Goal: Transaction & Acquisition: Book appointment/travel/reservation

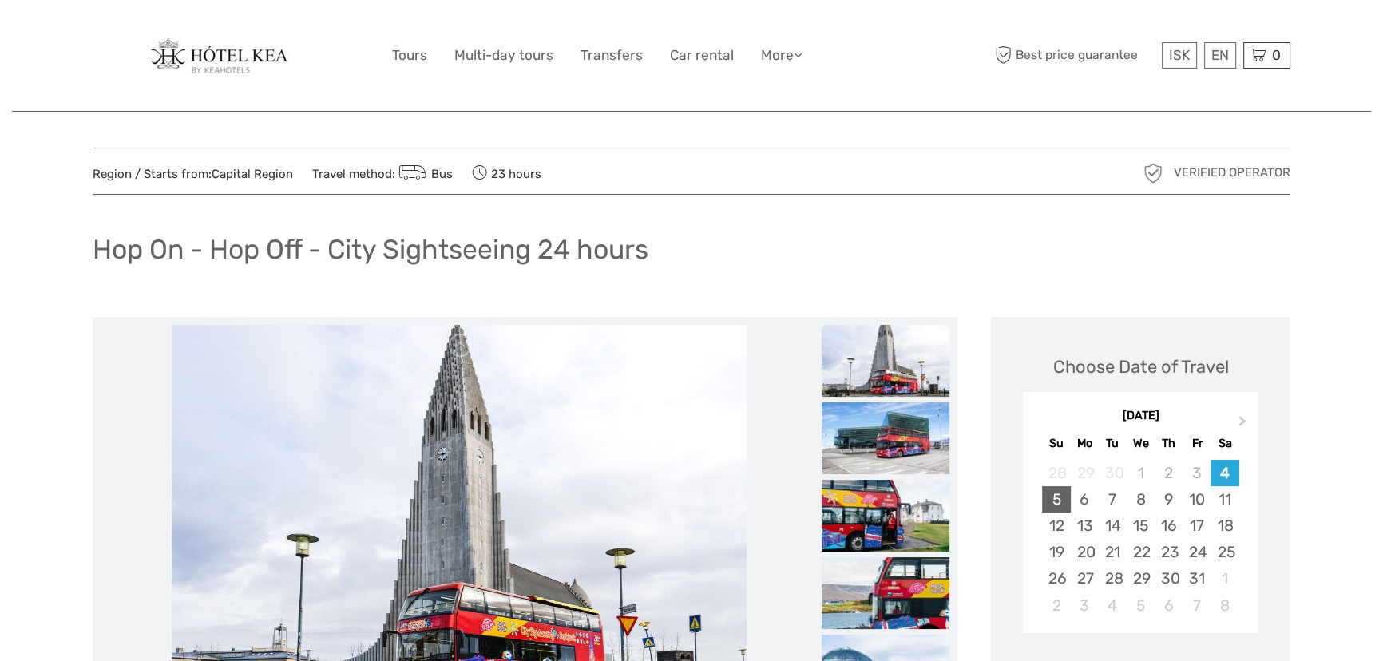
click at [1060, 500] on div "5" at bounding box center [1056, 499] width 28 height 26
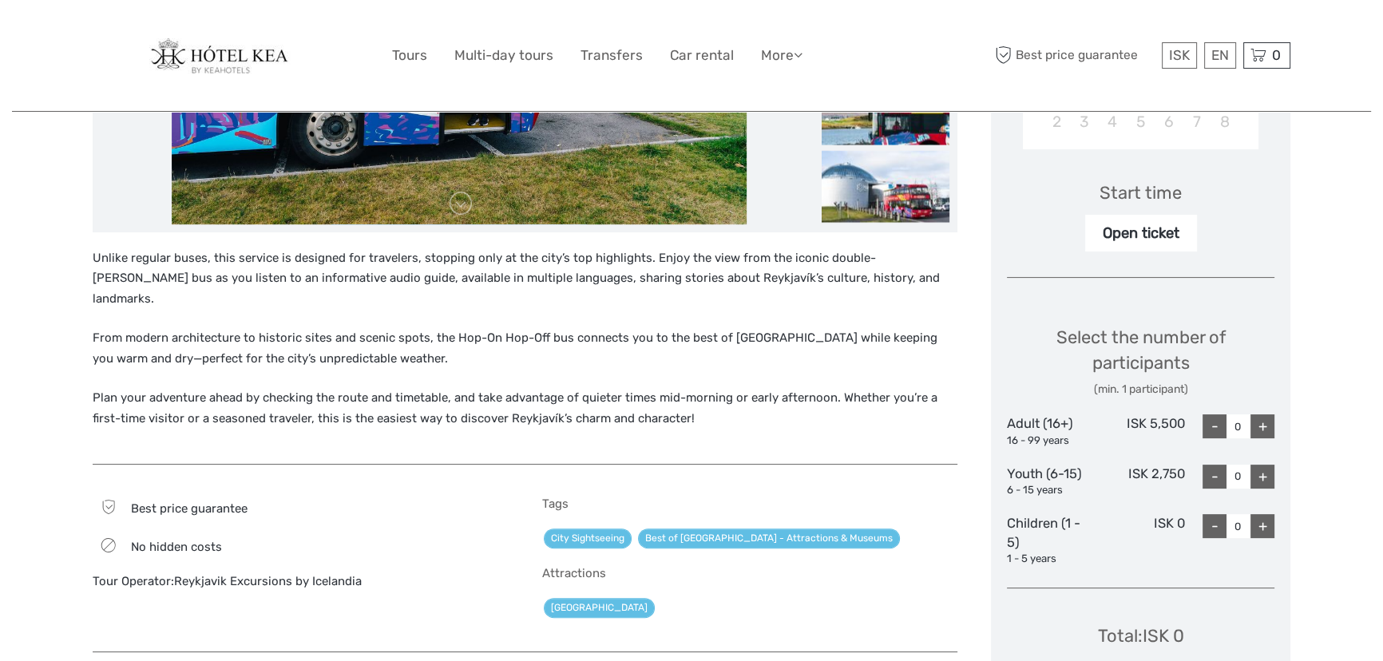
scroll to position [508, 0]
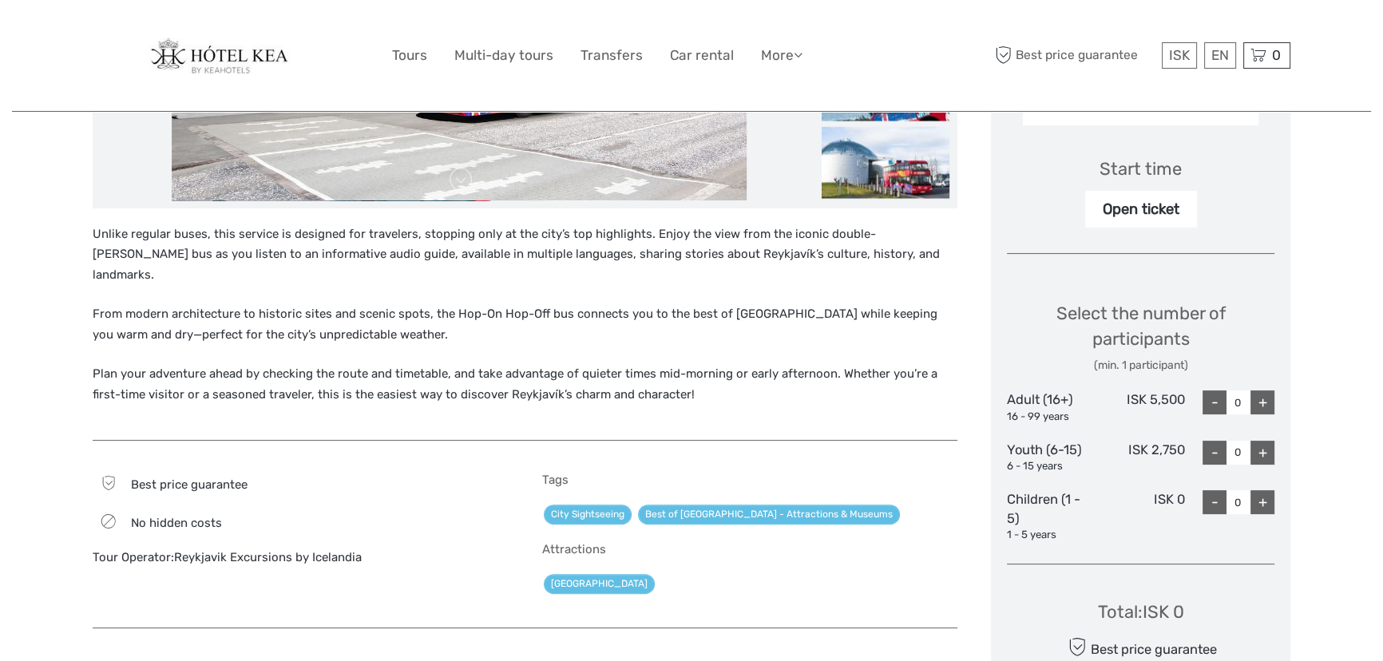
click at [1263, 401] on div "+" at bounding box center [1263, 403] width 24 height 24
type input "2"
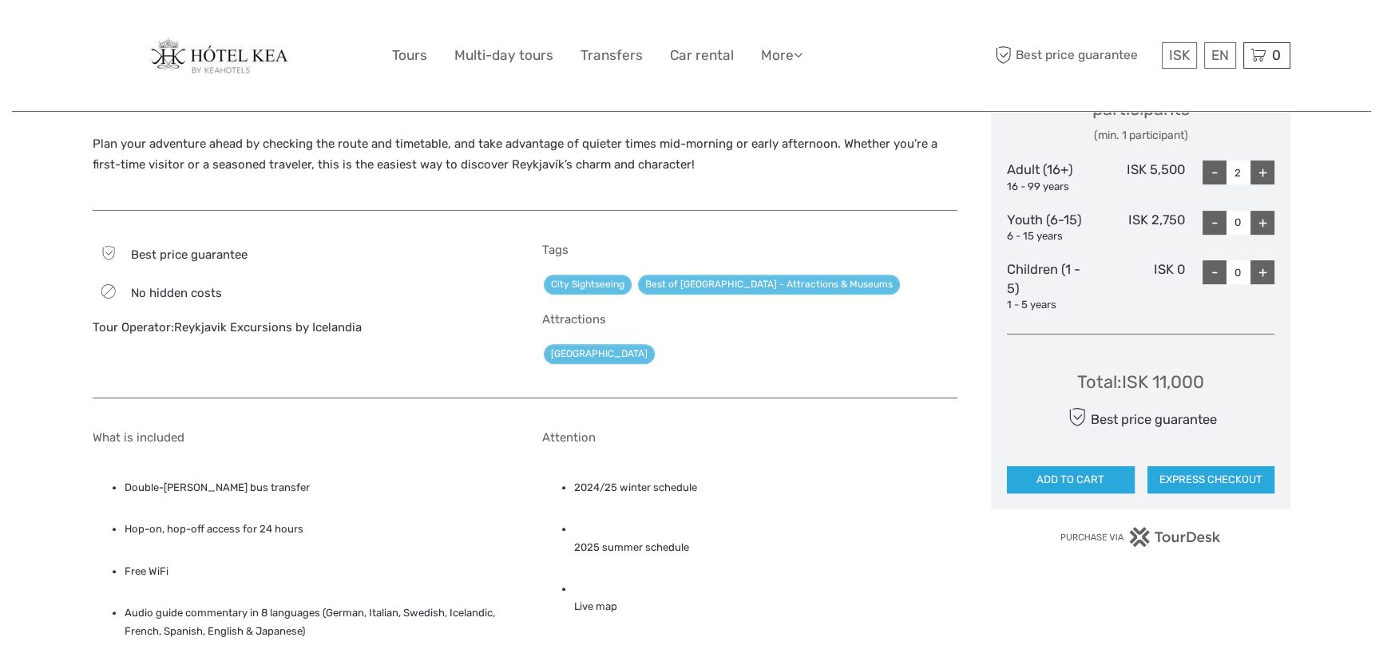
scroll to position [758, 0]
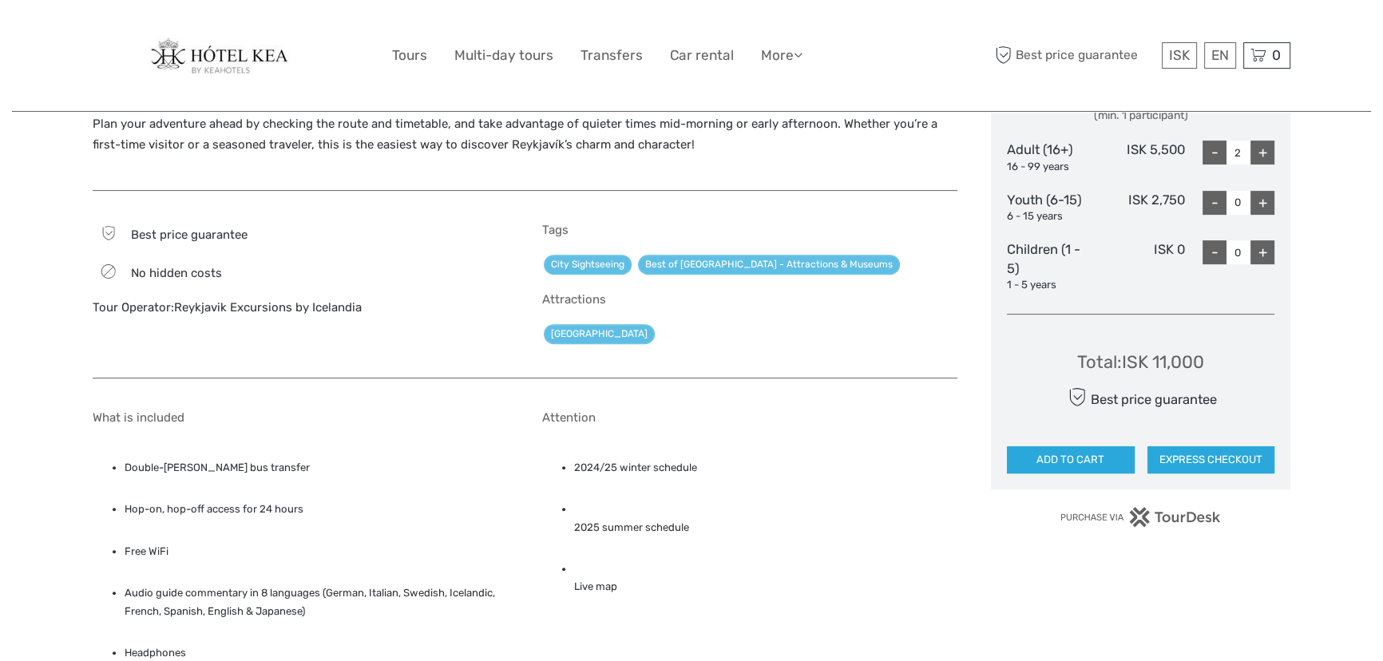
click at [635, 508] on li "2025 summer schedule" at bounding box center [766, 519] width 384 height 36
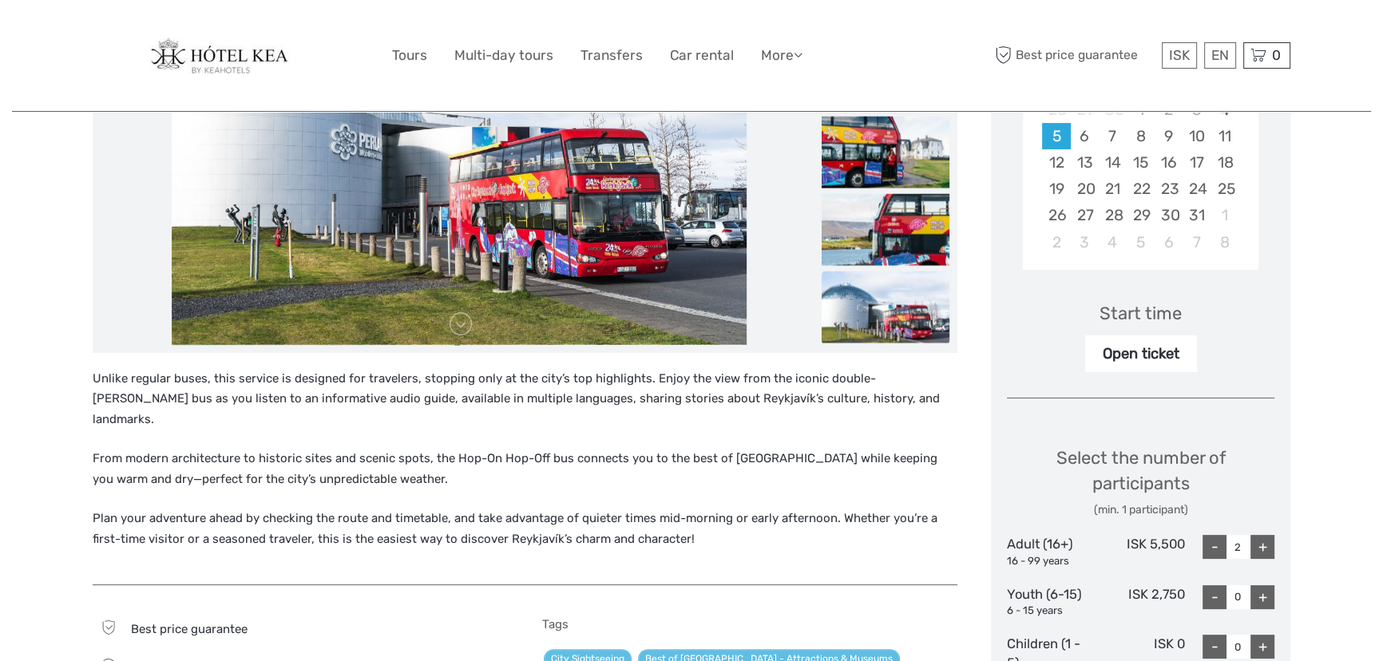
scroll to position [322, 0]
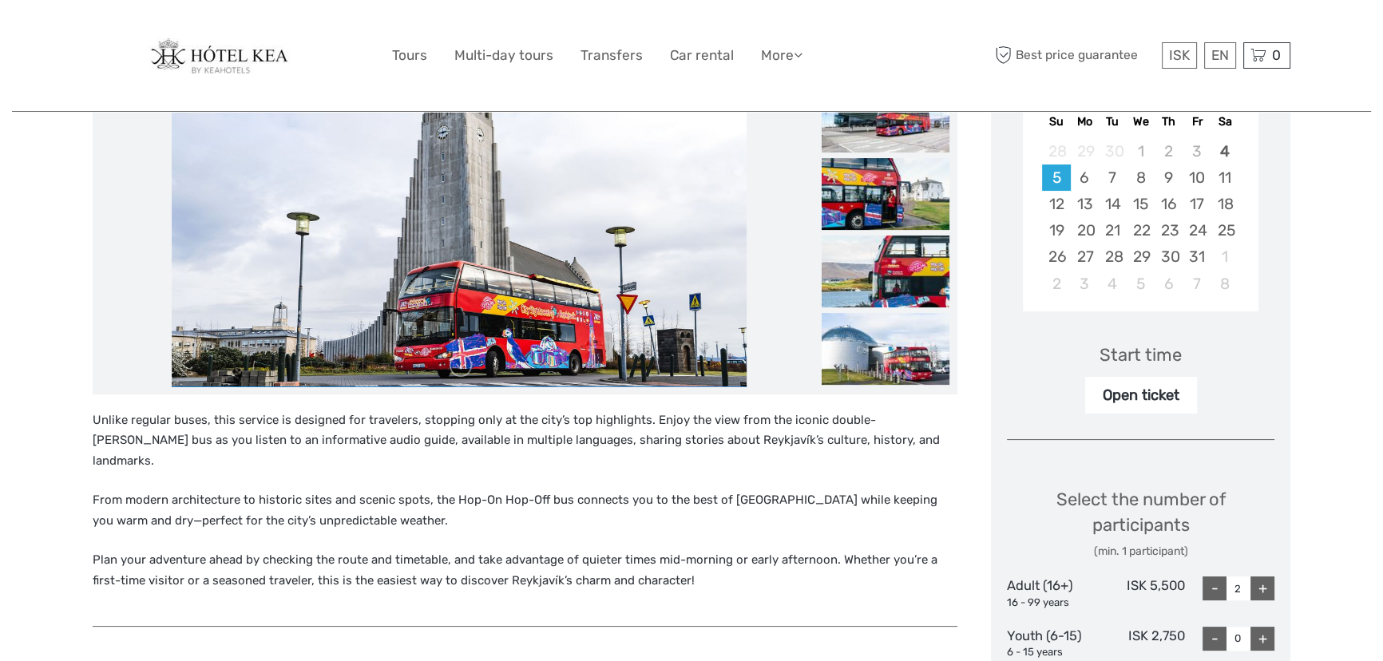
click at [1132, 352] on div "Start time" at bounding box center [1141, 355] width 82 height 25
click at [1131, 398] on div "Open ticket" at bounding box center [1141, 395] width 112 height 37
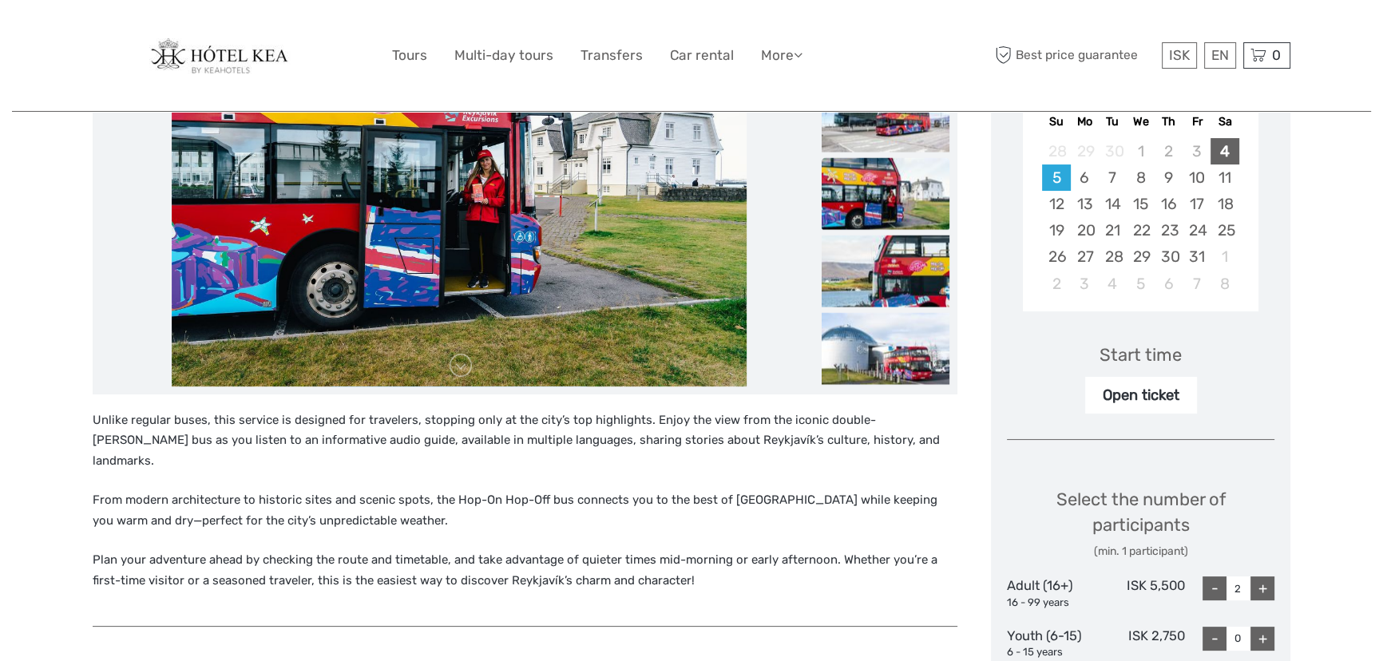
click at [1222, 151] on div "4" at bounding box center [1225, 151] width 28 height 26
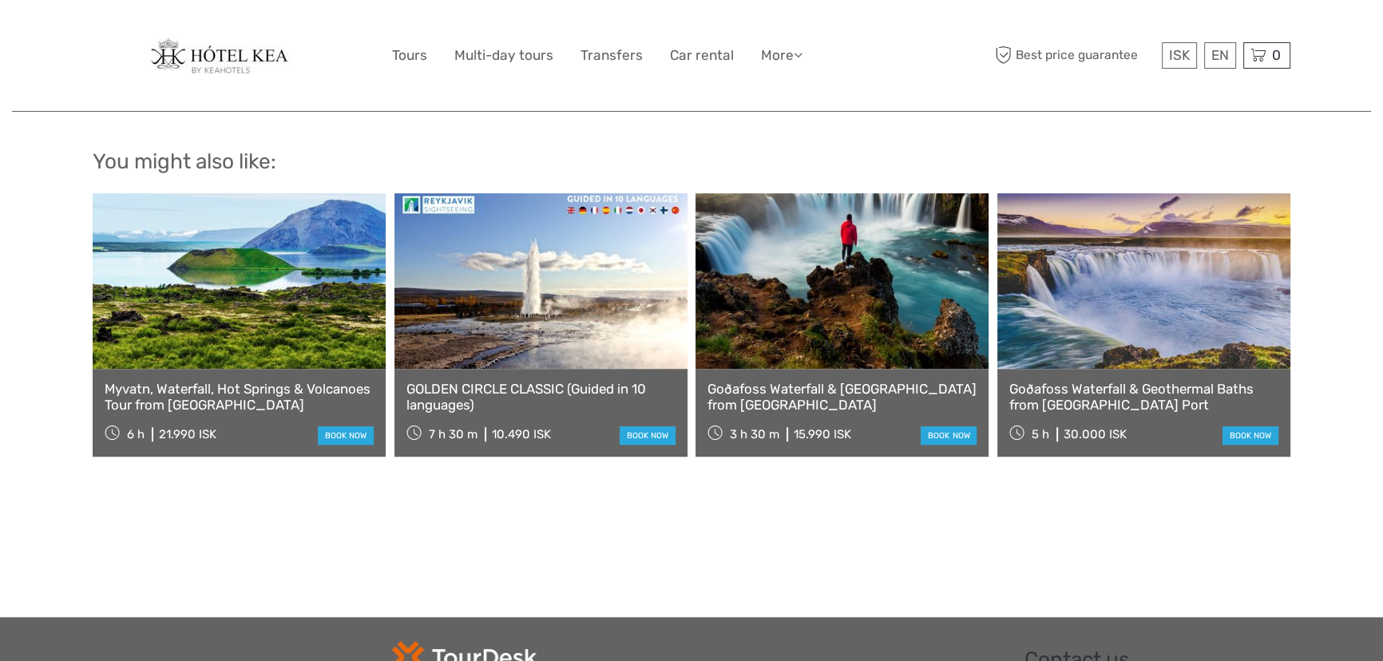
scroll to position [1338, 0]
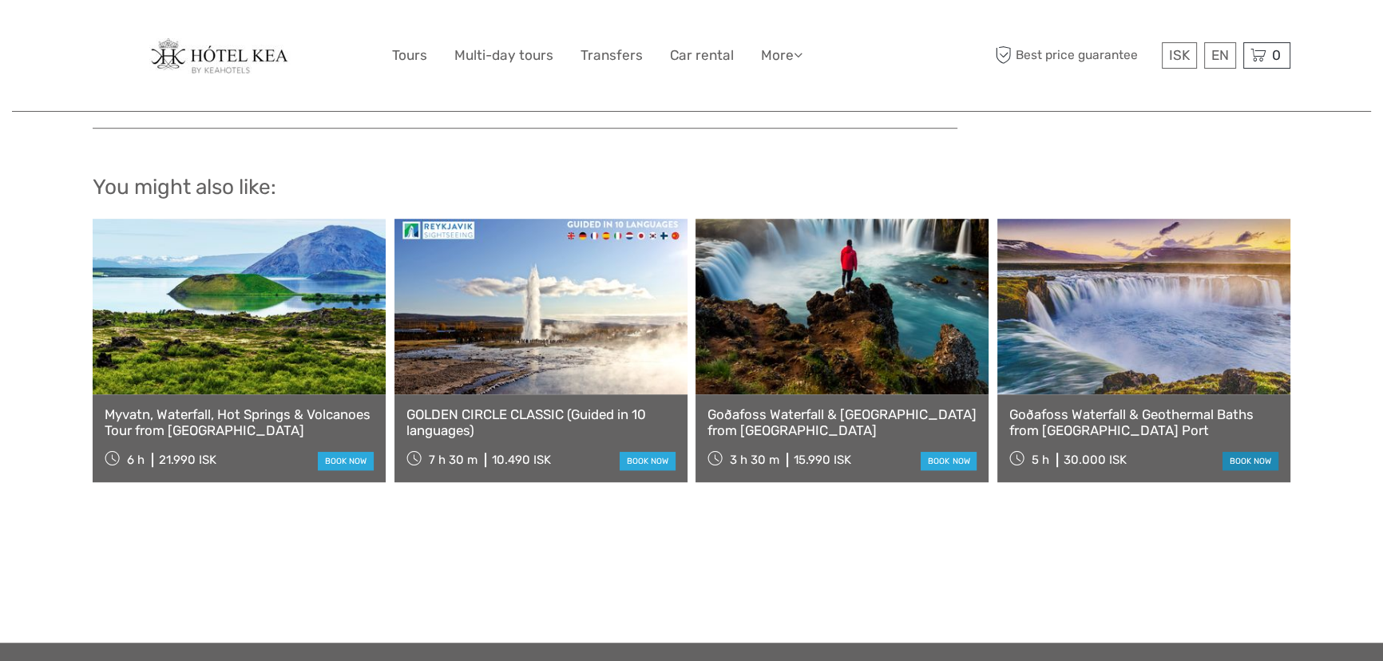
click at [1247, 452] on link "book now" at bounding box center [1251, 461] width 56 height 18
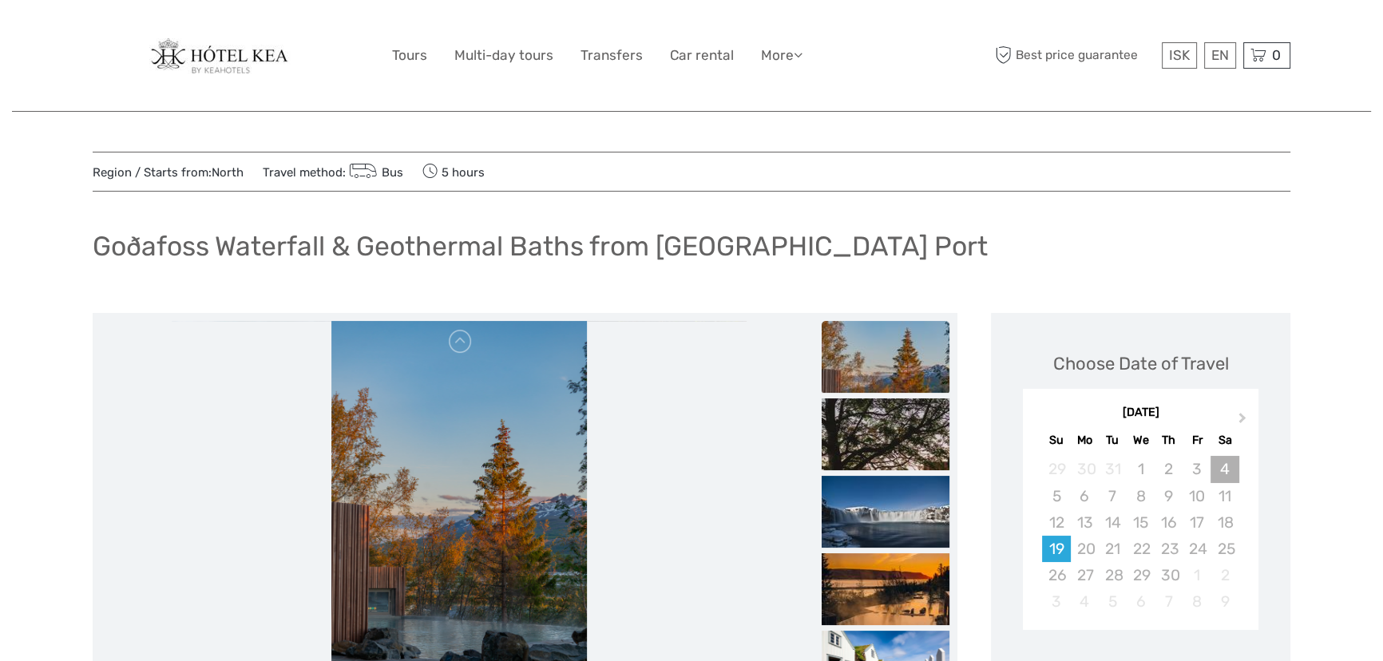
click at [1222, 470] on div "4" at bounding box center [1225, 469] width 28 height 26
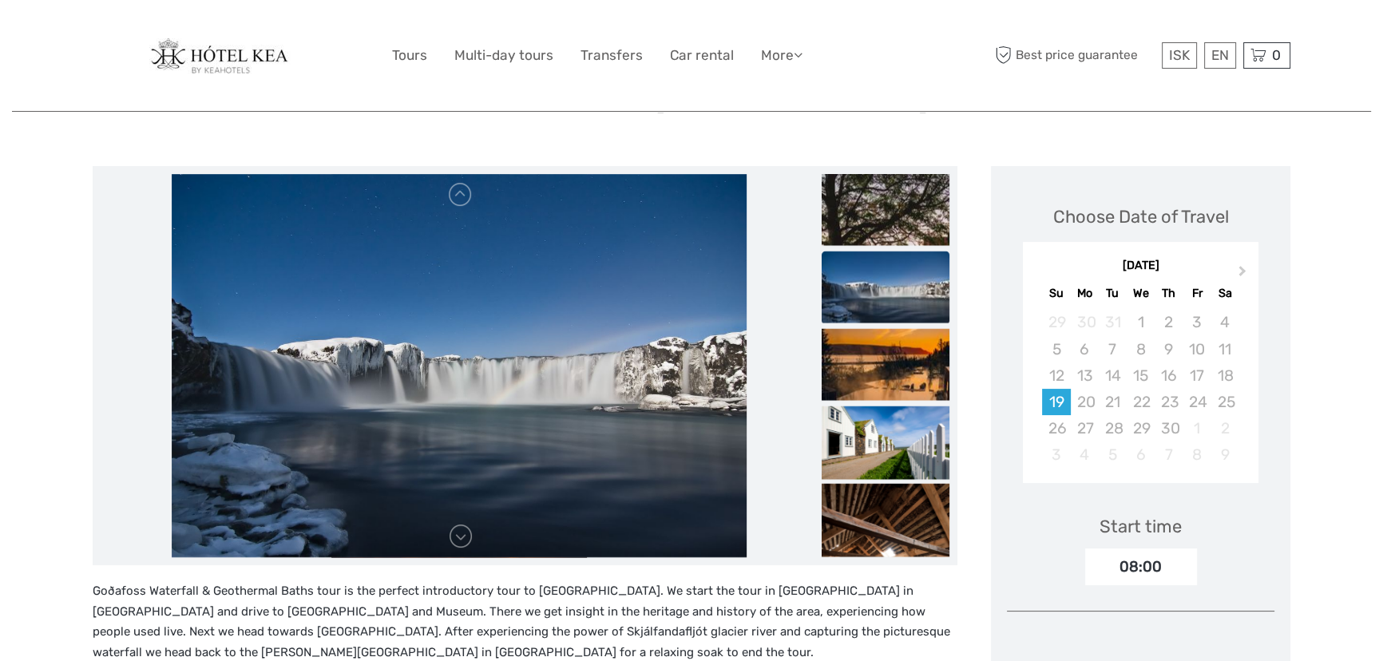
scroll to position [133, 0]
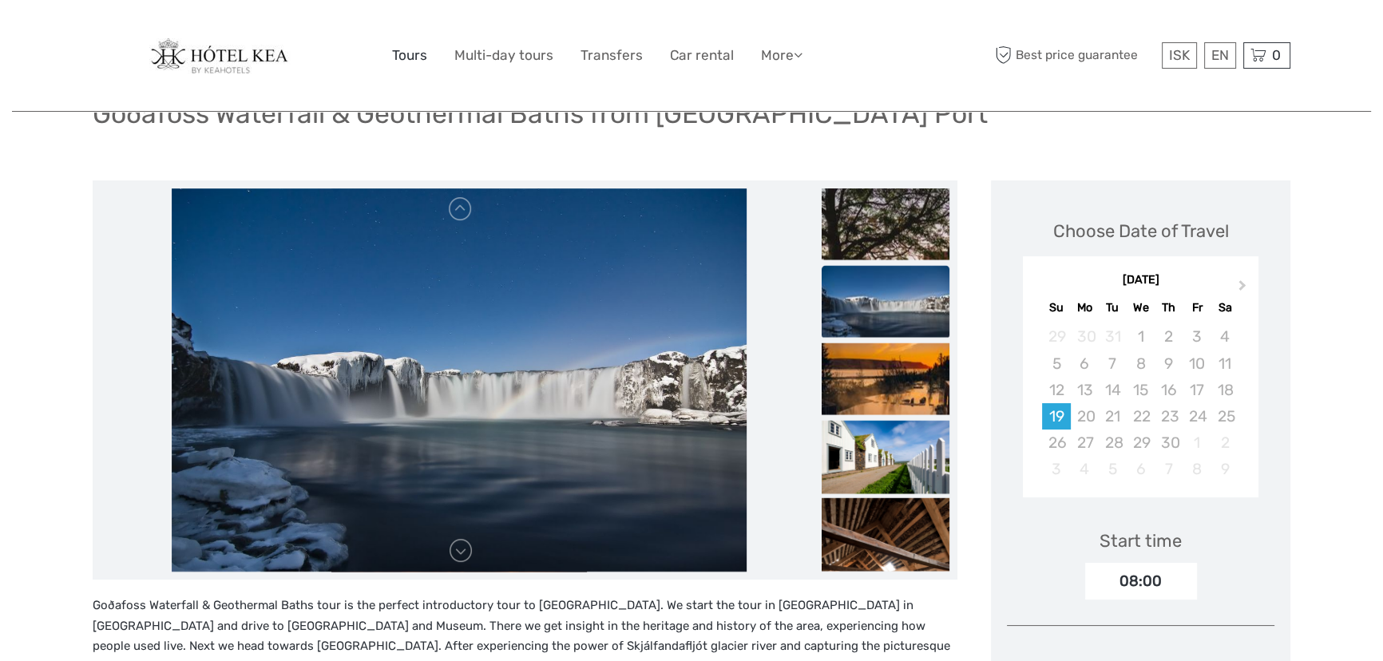
click at [418, 55] on link "Tours" at bounding box center [409, 55] width 35 height 23
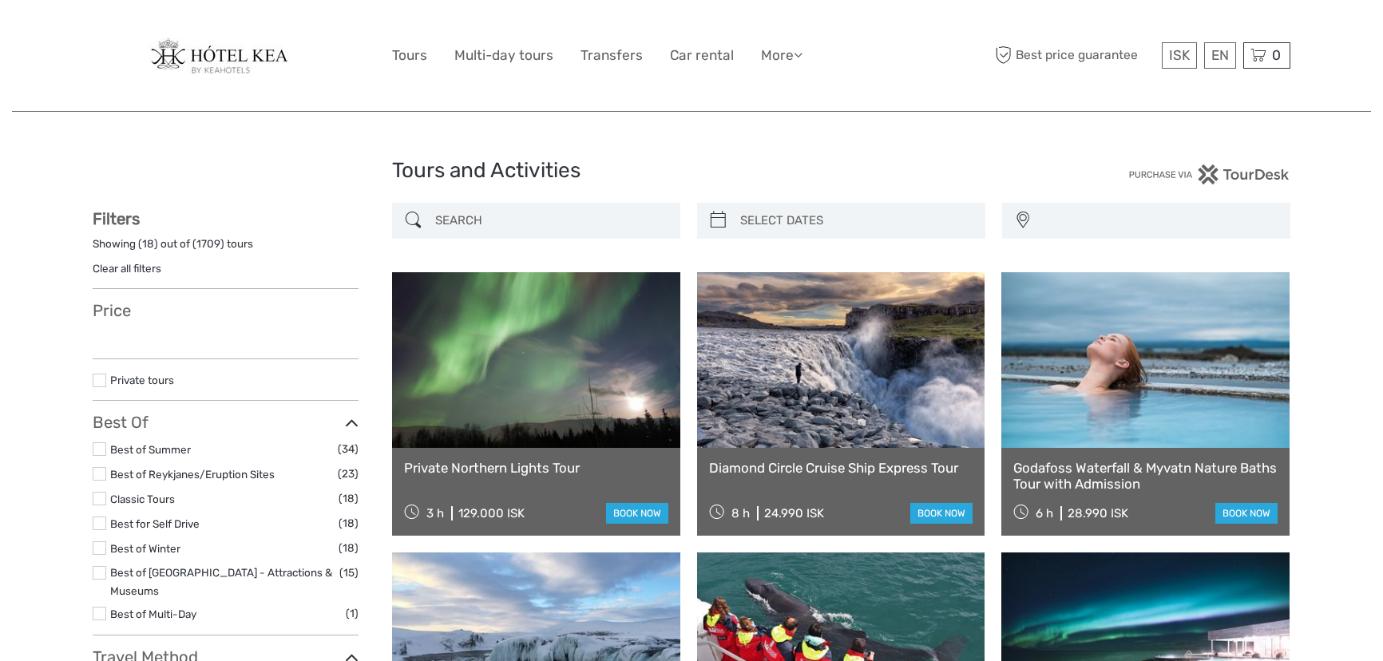
select select
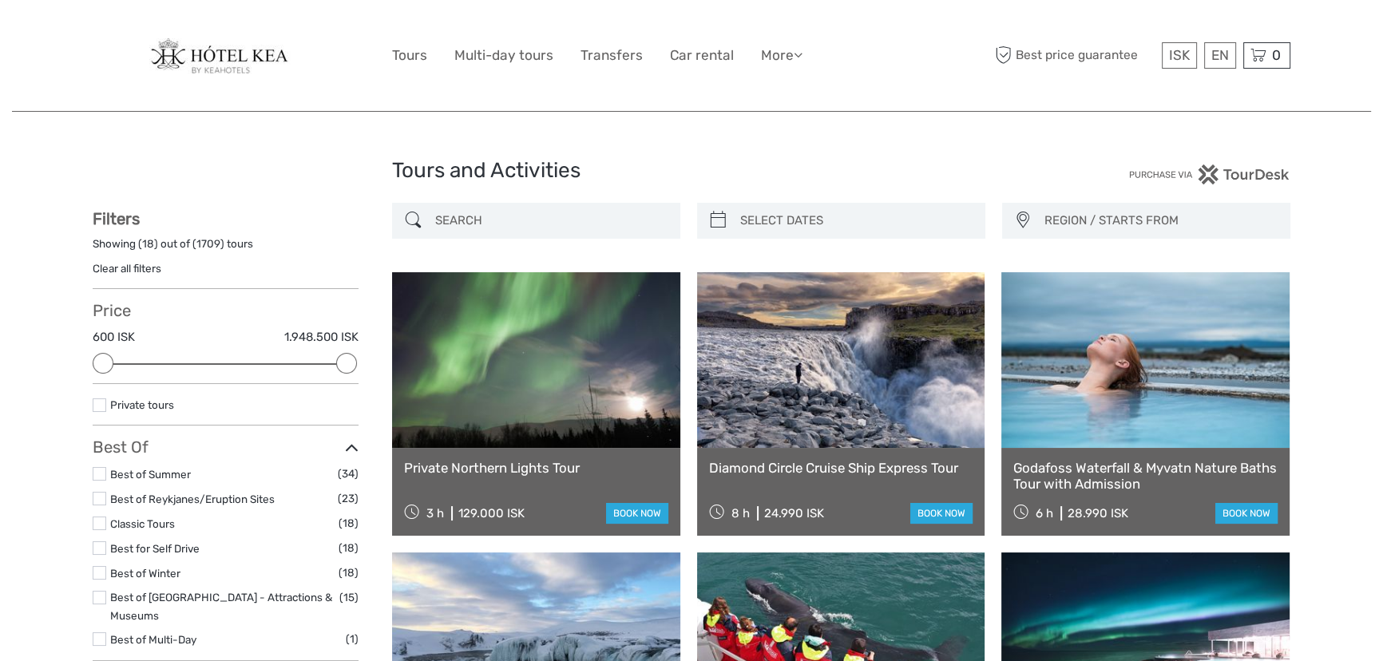
type input "04/10/2025"
click at [798, 209] on input "search" at bounding box center [856, 221] width 244 height 28
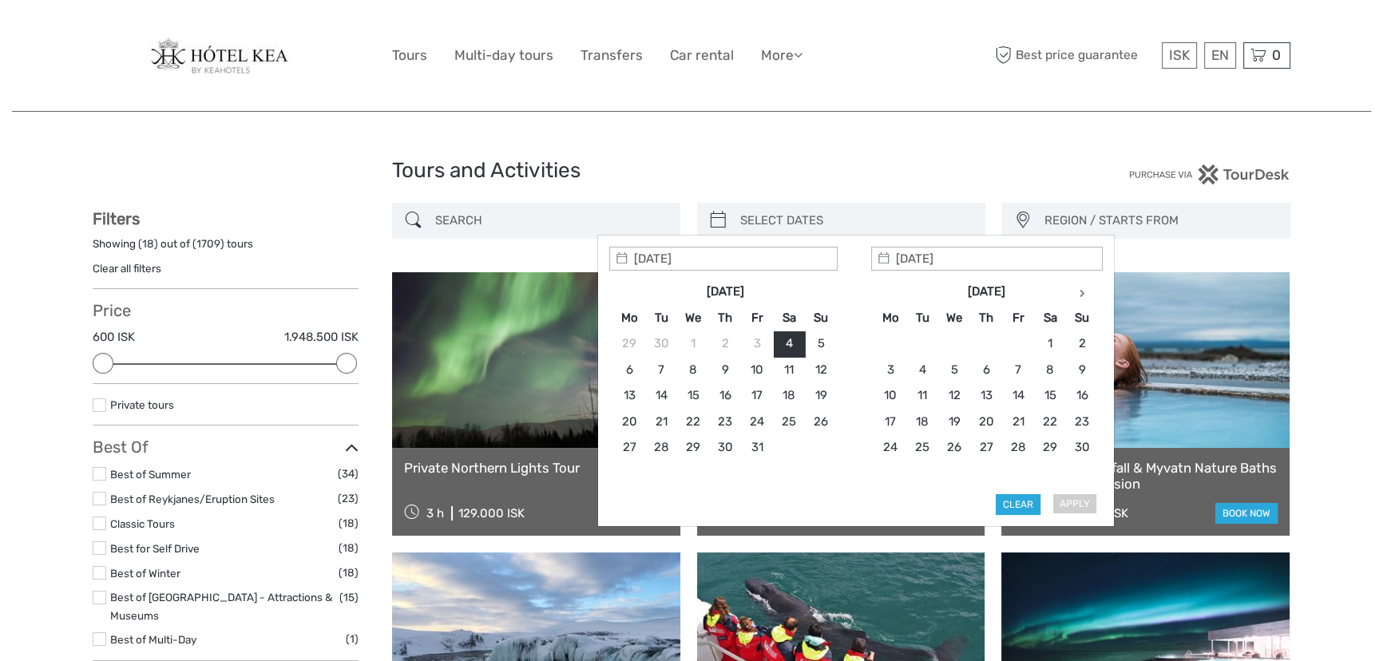
click at [899, 175] on h1 "Tours and Activities" at bounding box center [691, 171] width 599 height 26
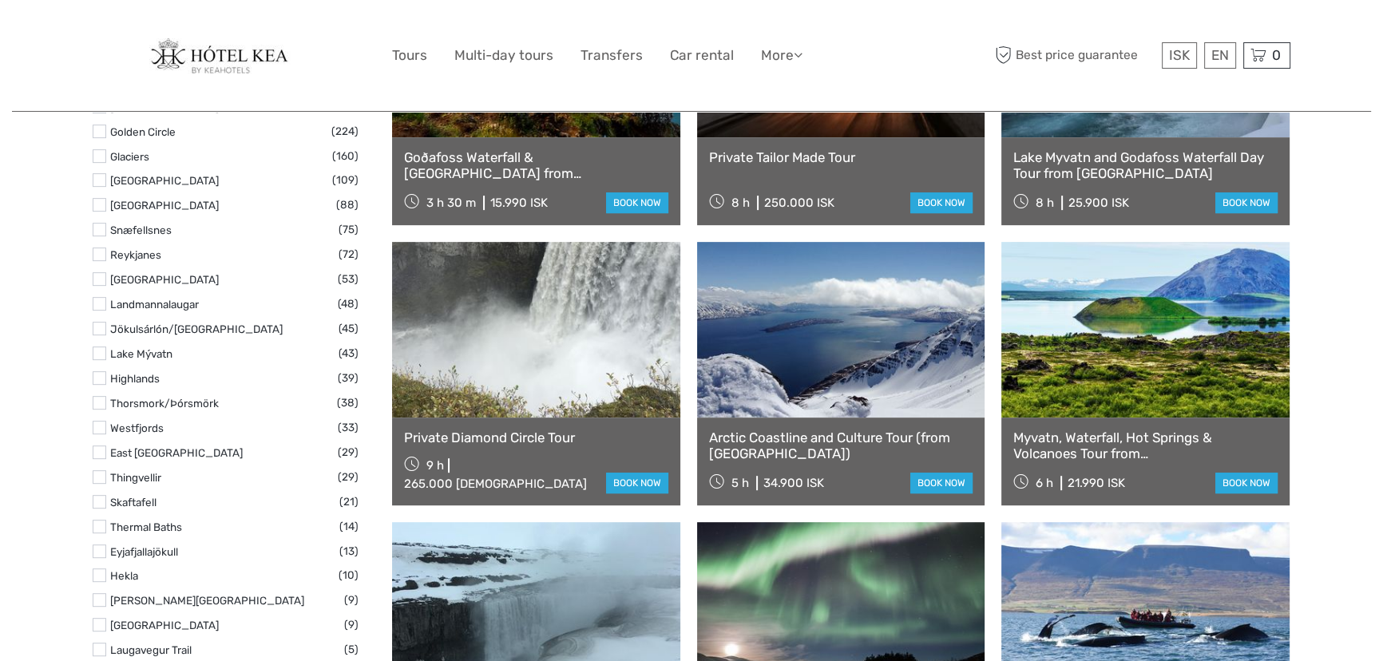
scroll to position [870, 0]
click at [1234, 480] on link "book now" at bounding box center [1246, 484] width 62 height 21
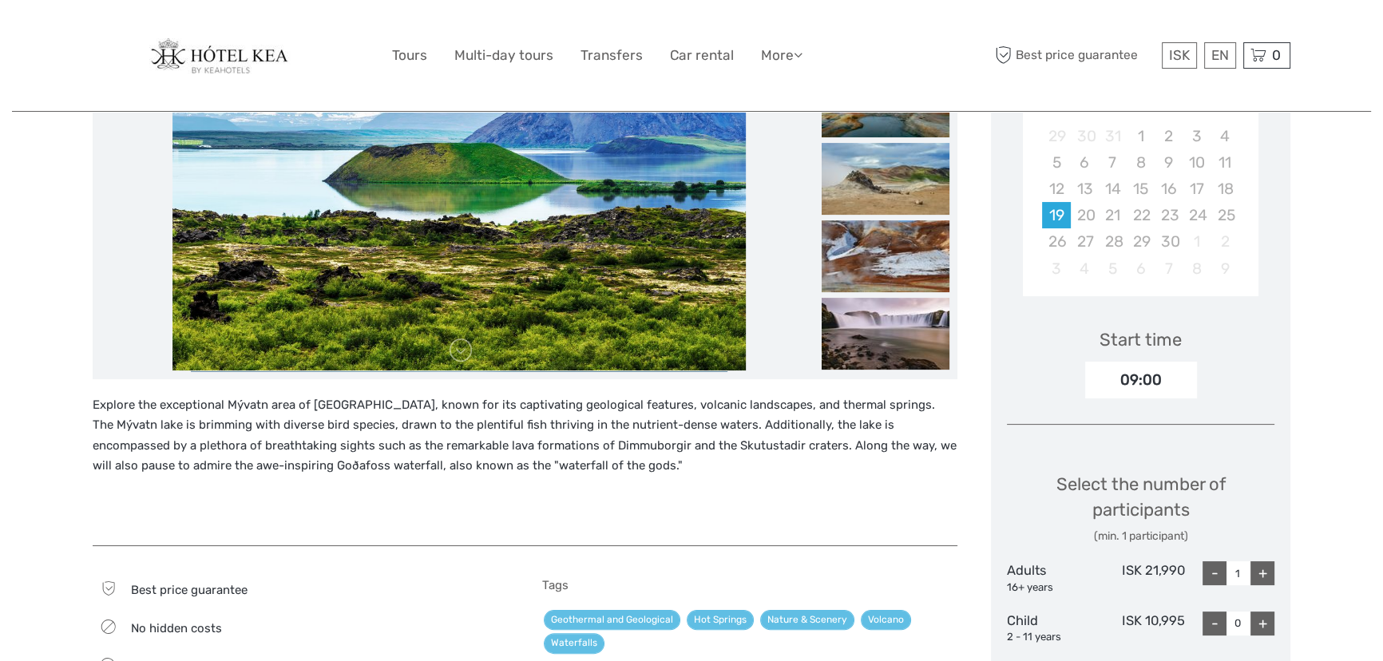
scroll to position [363, 0]
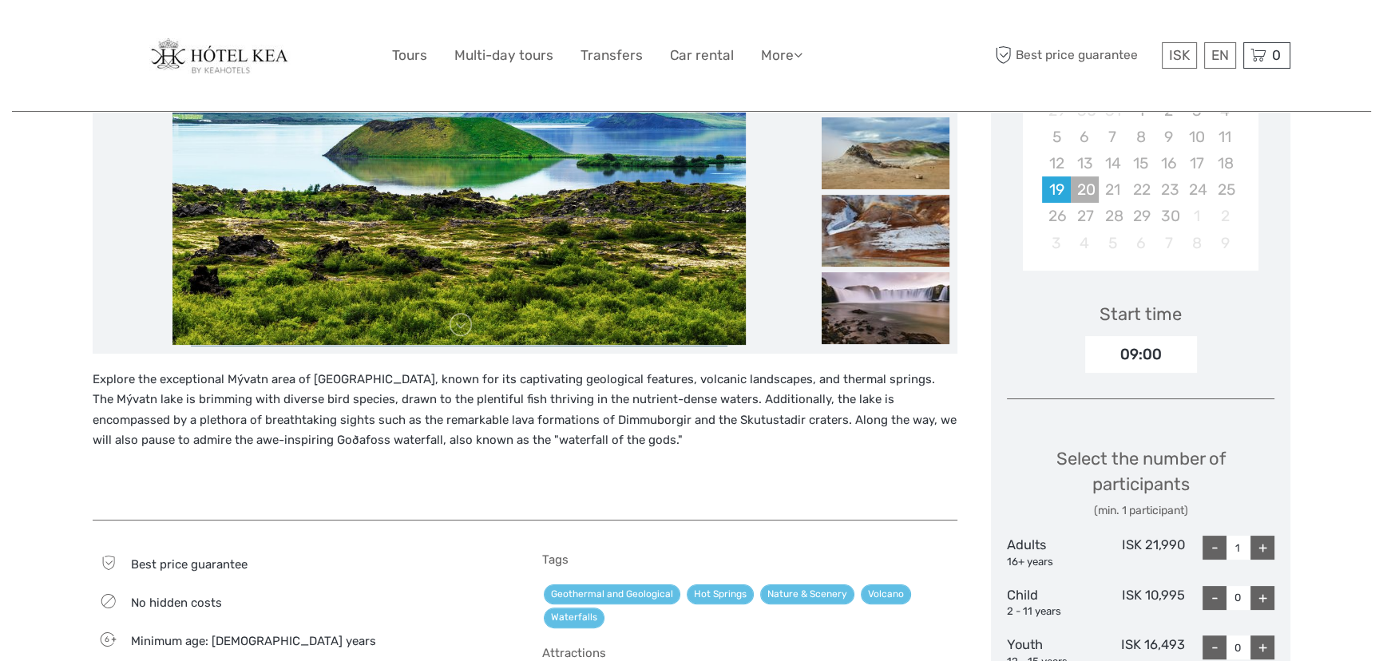
click at [1093, 195] on div "20" at bounding box center [1085, 189] width 28 height 26
click at [1054, 190] on div "19" at bounding box center [1056, 189] width 28 height 26
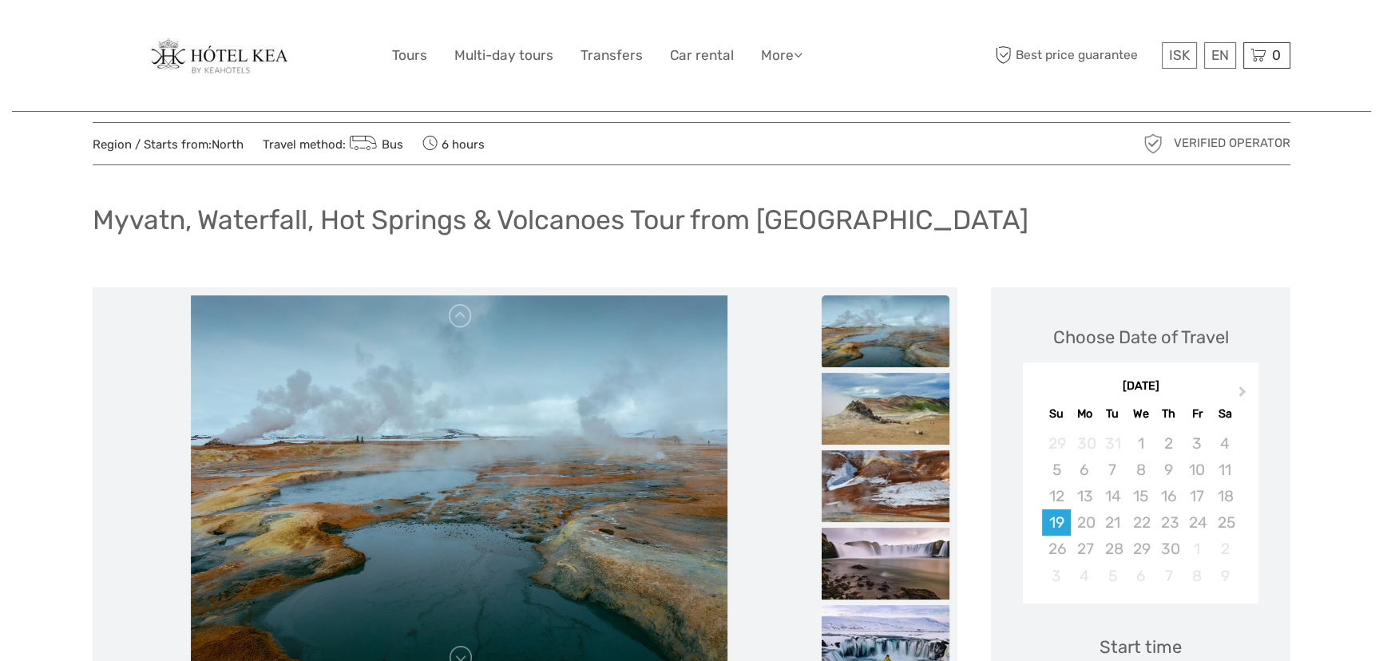
scroll to position [0, 0]
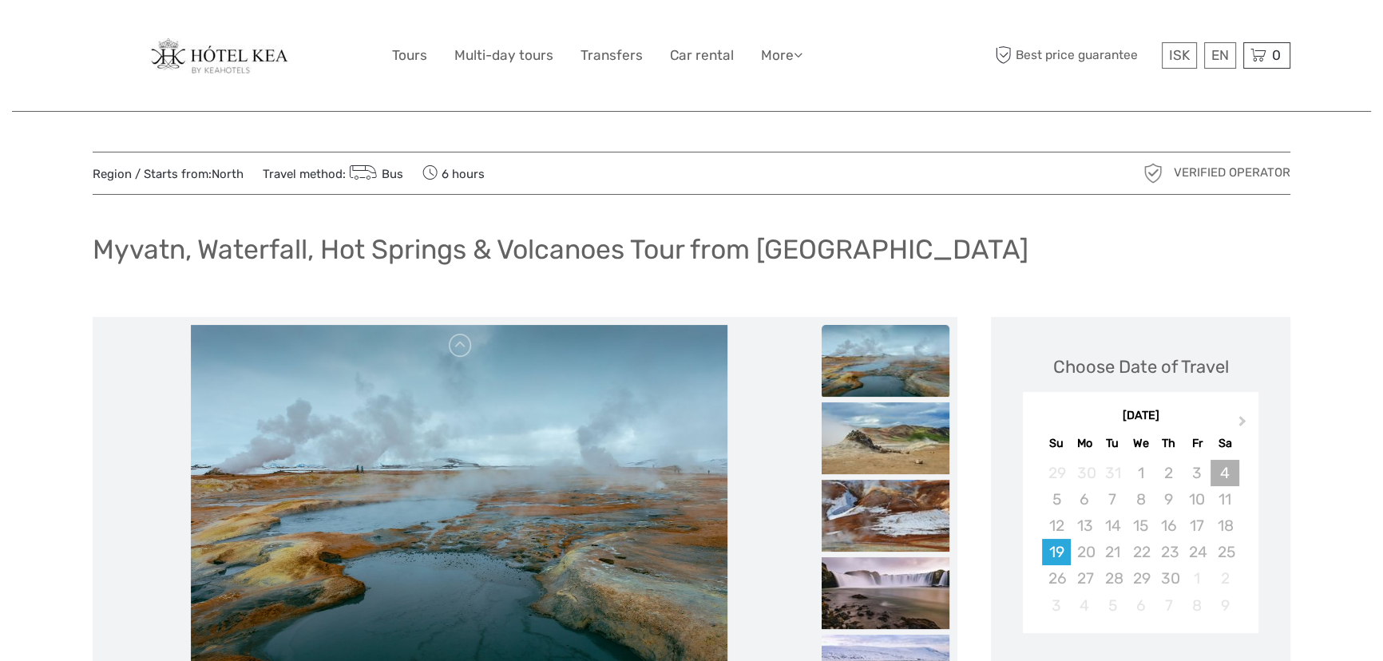
click at [1225, 471] on div "4" at bounding box center [1225, 473] width 28 height 26
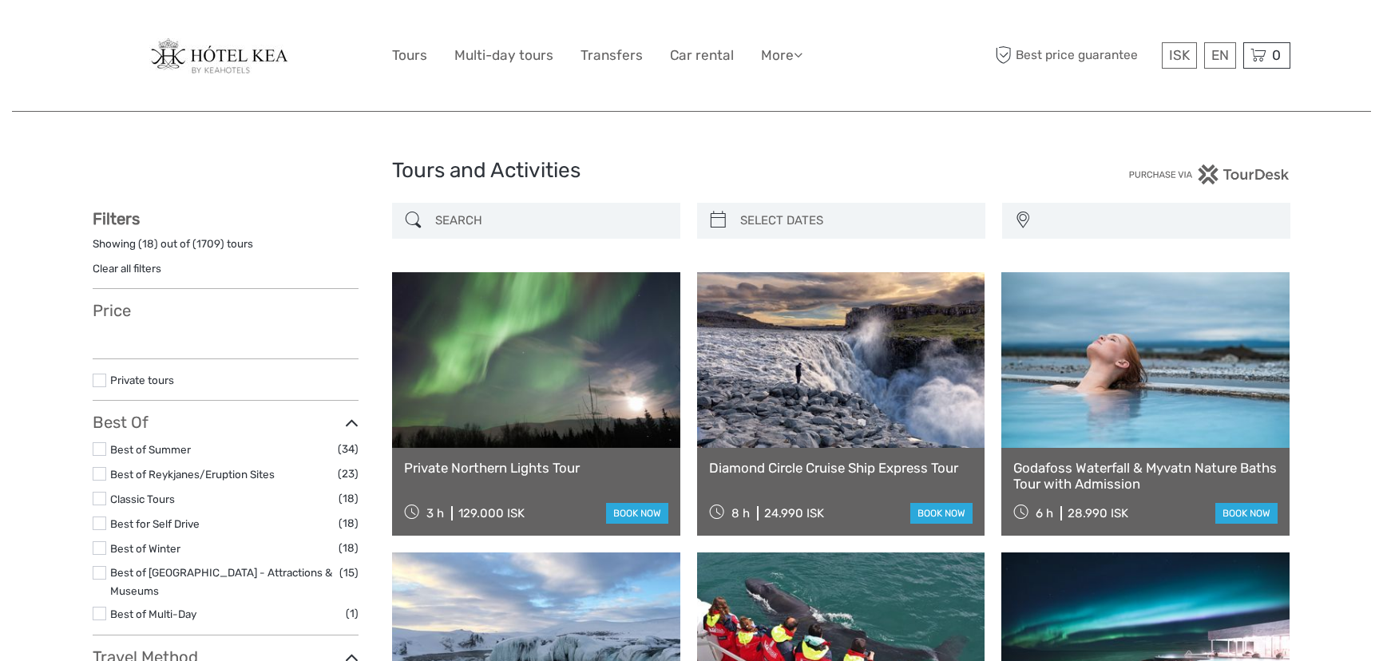
select select
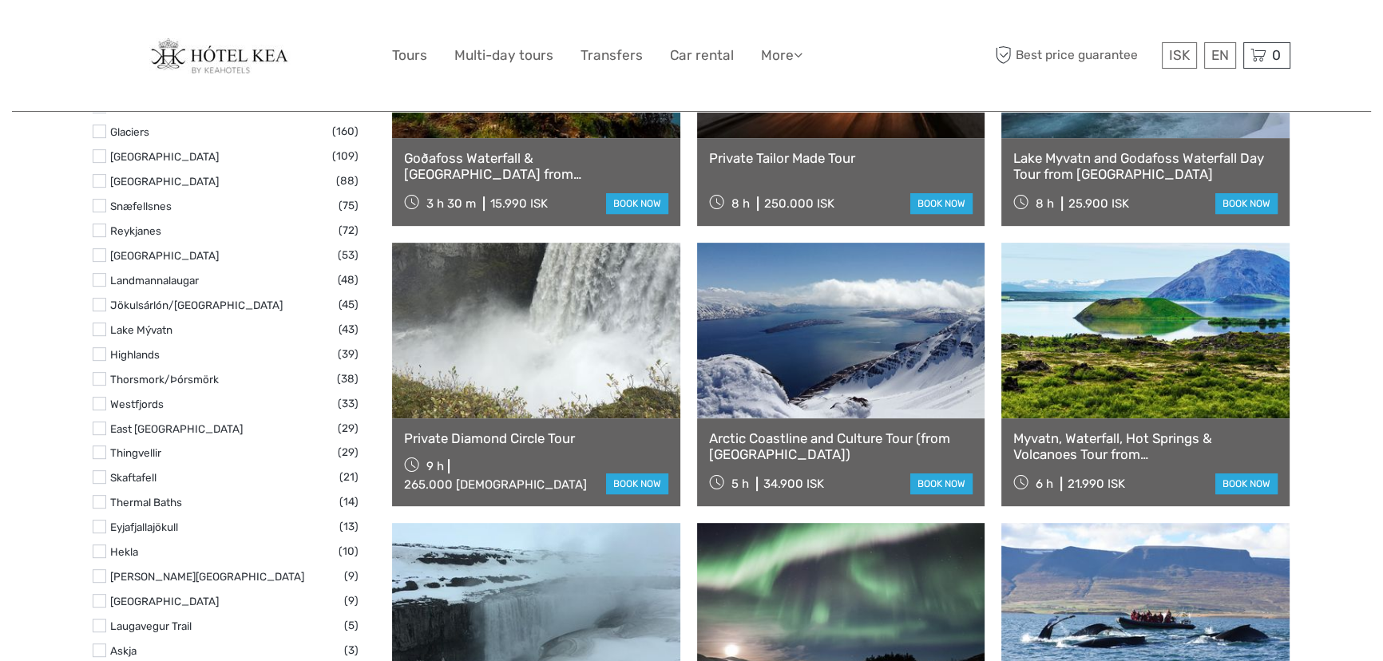
select select
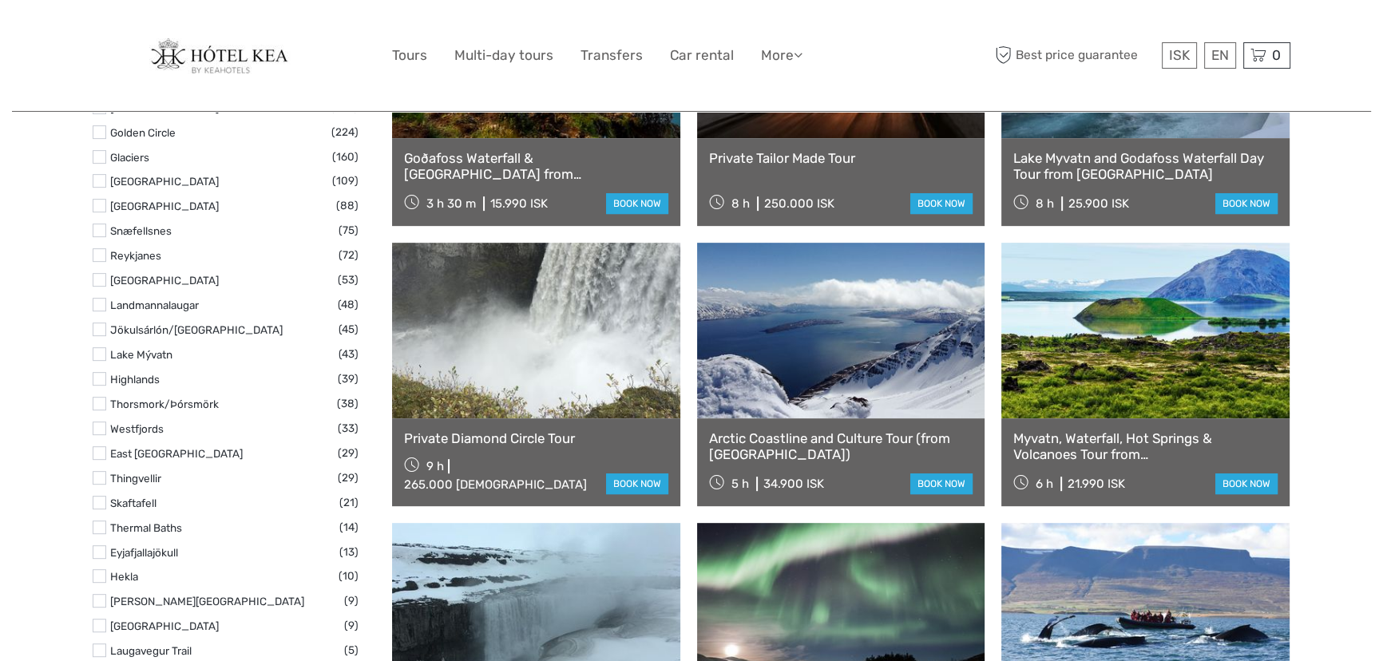
scroll to position [0, 0]
click at [741, 303] on link at bounding box center [841, 331] width 288 height 176
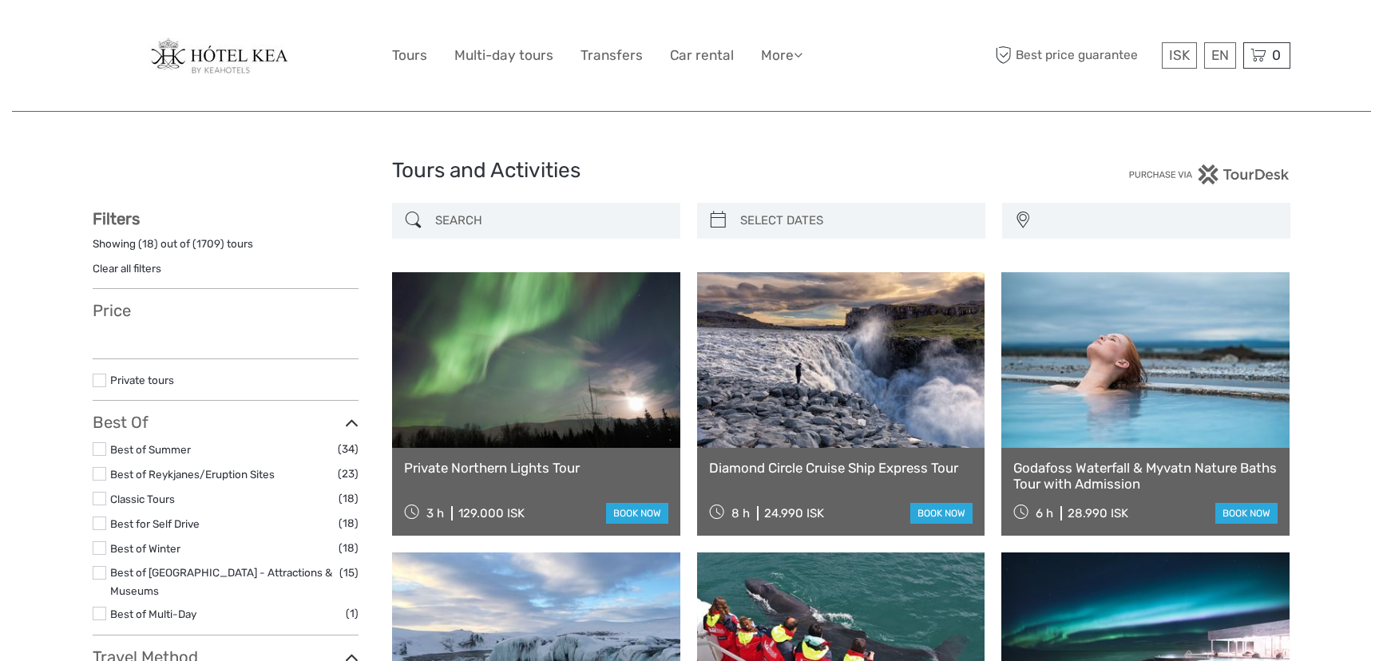
select select
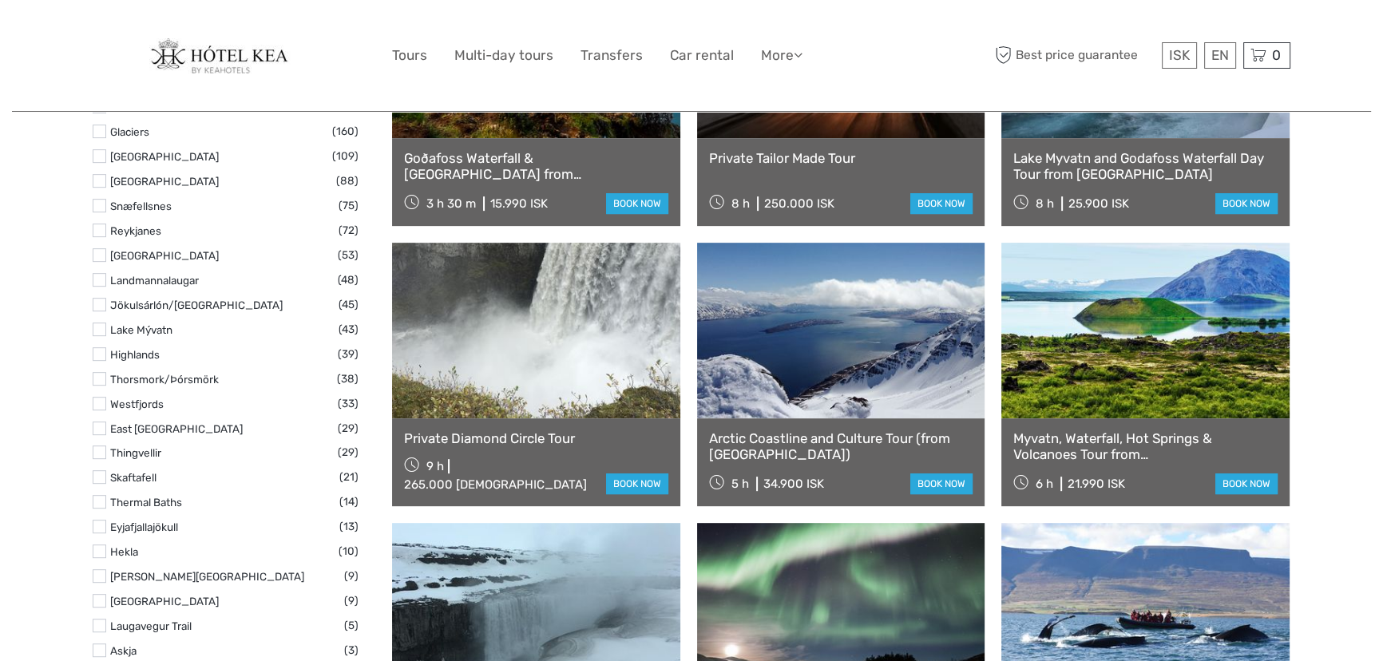
select select
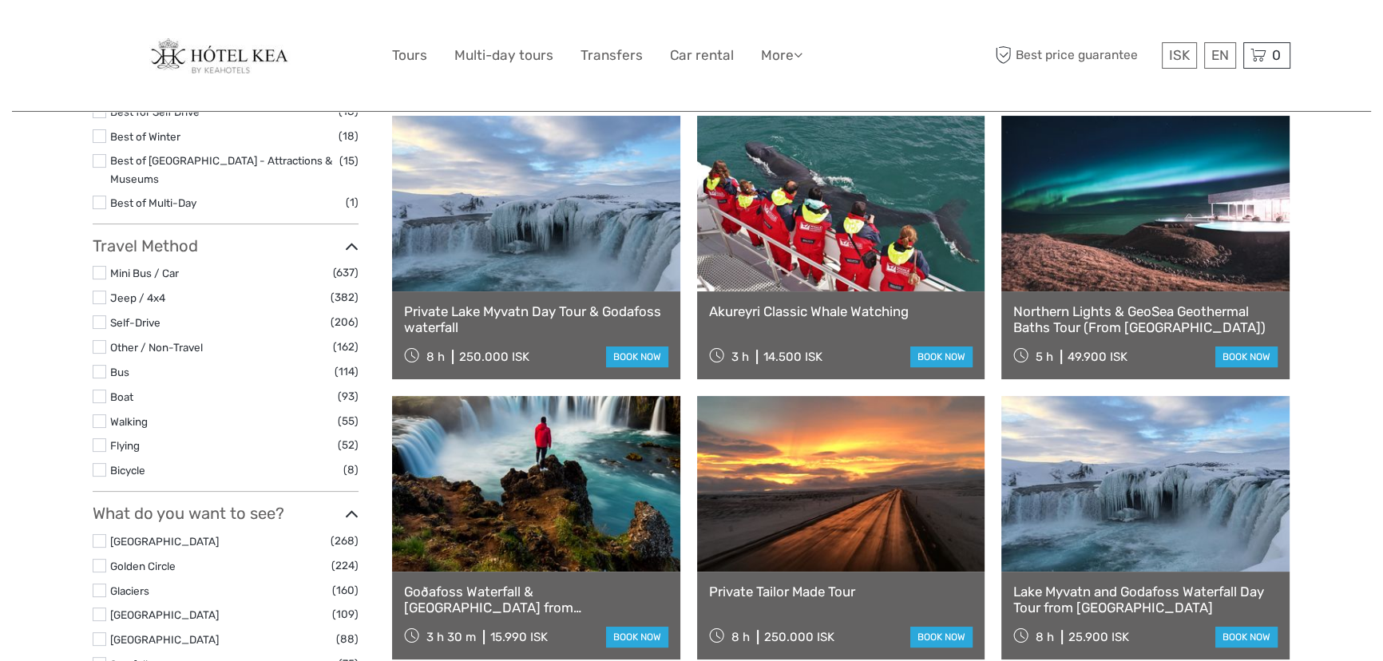
scroll to position [435, 0]
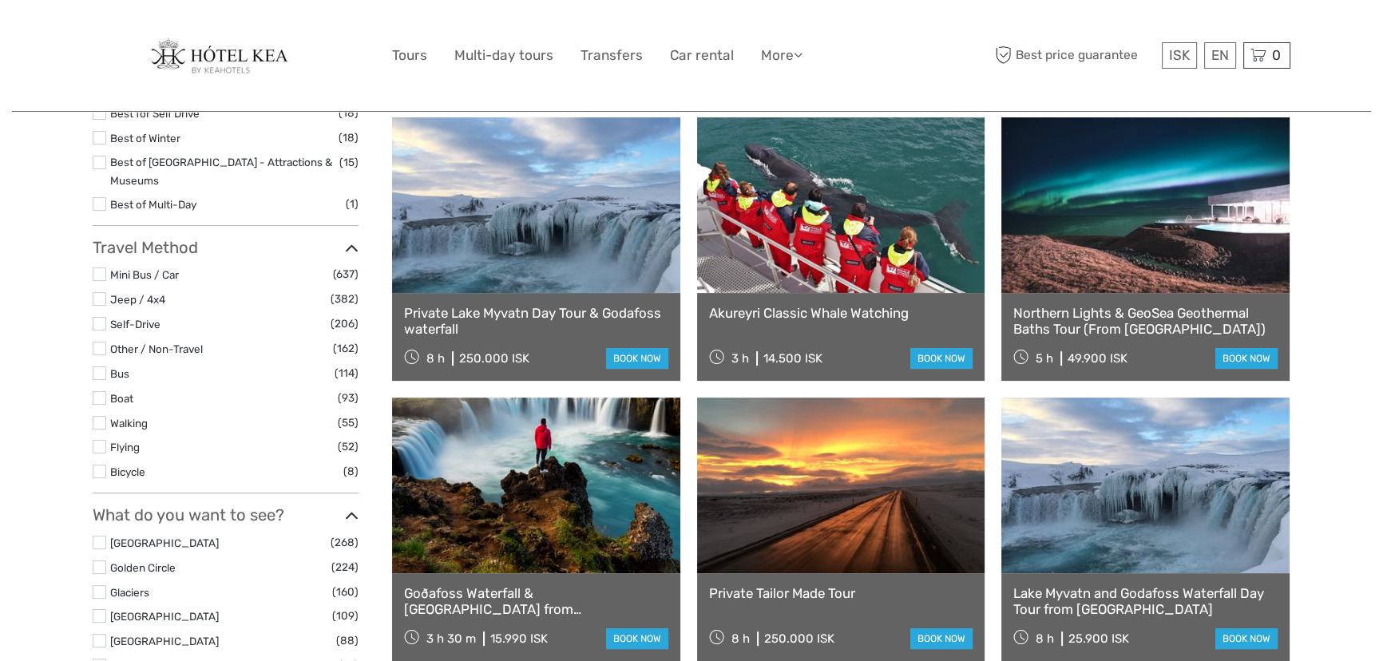
click at [522, 475] on link at bounding box center [536, 486] width 288 height 176
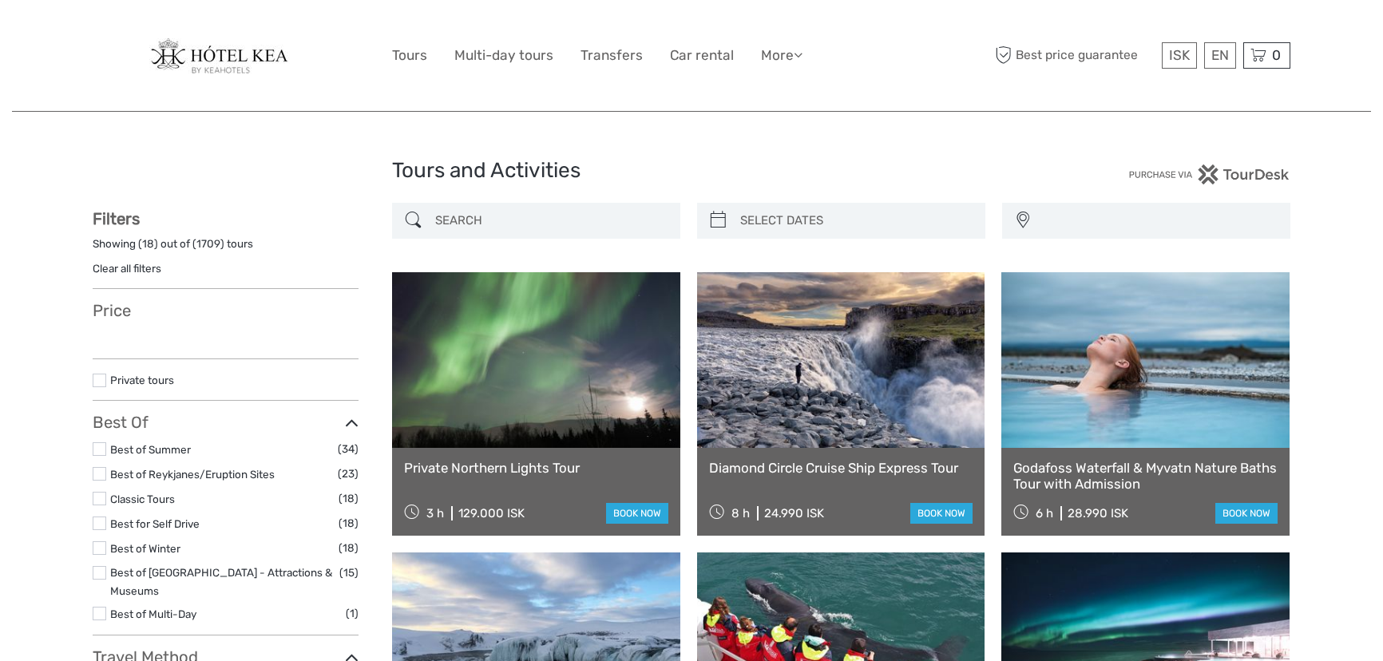
select select
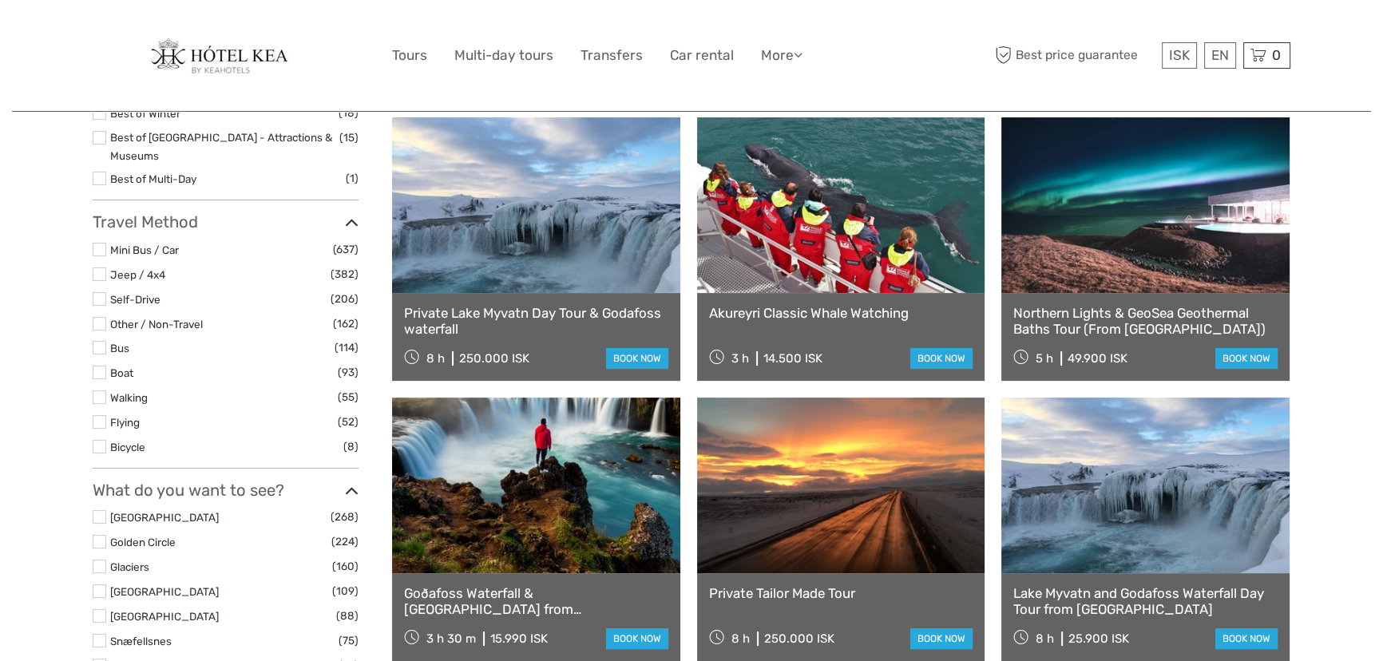
select select
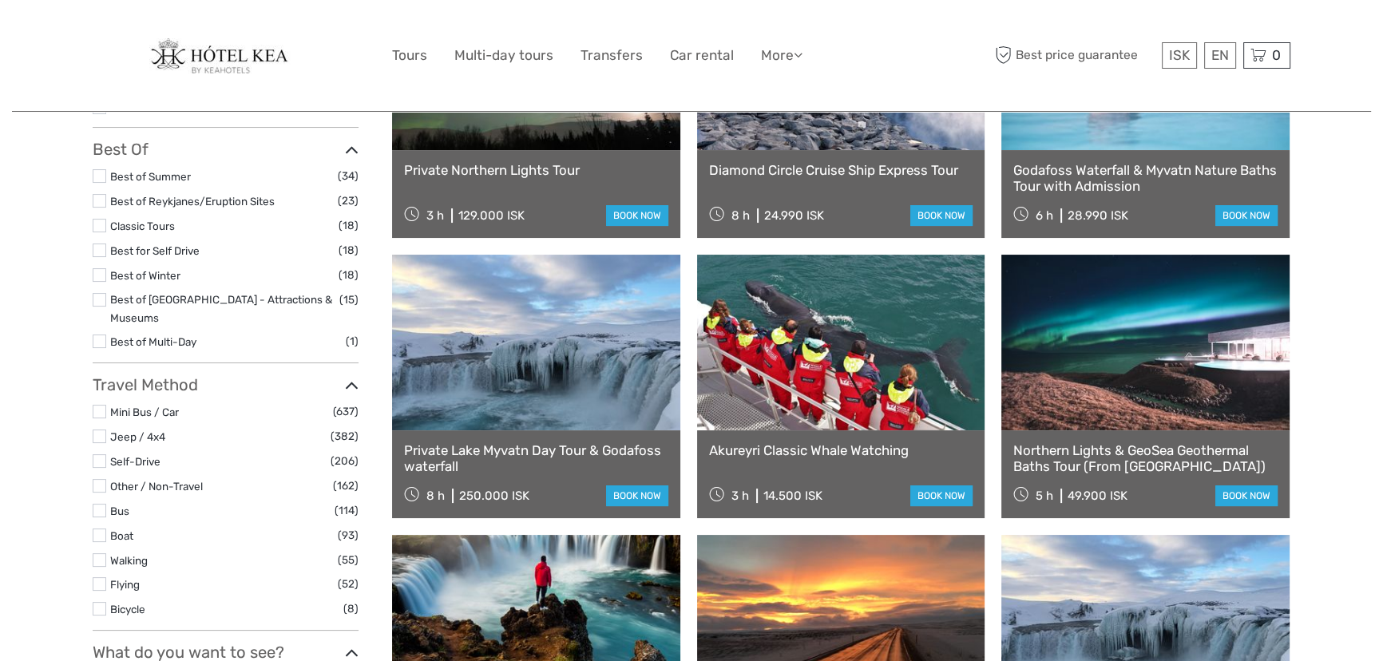
scroll to position [217, 0]
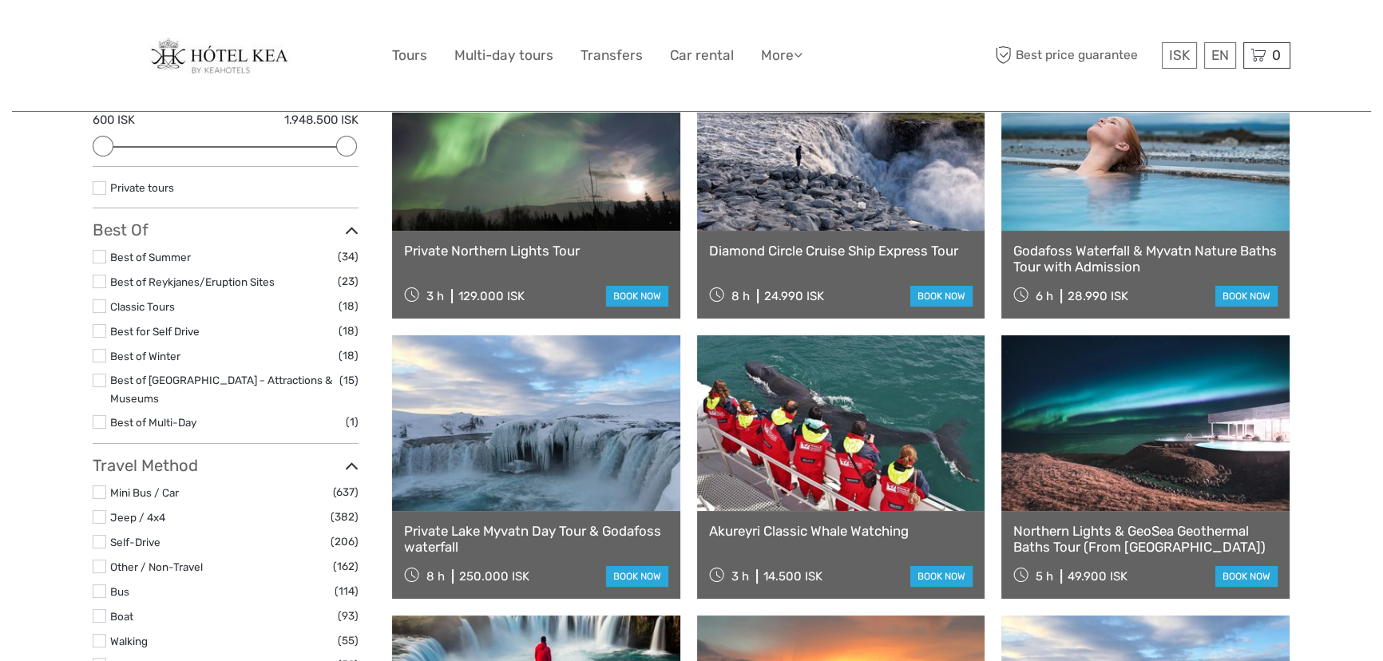
click at [775, 470] on link at bounding box center [841, 423] width 288 height 176
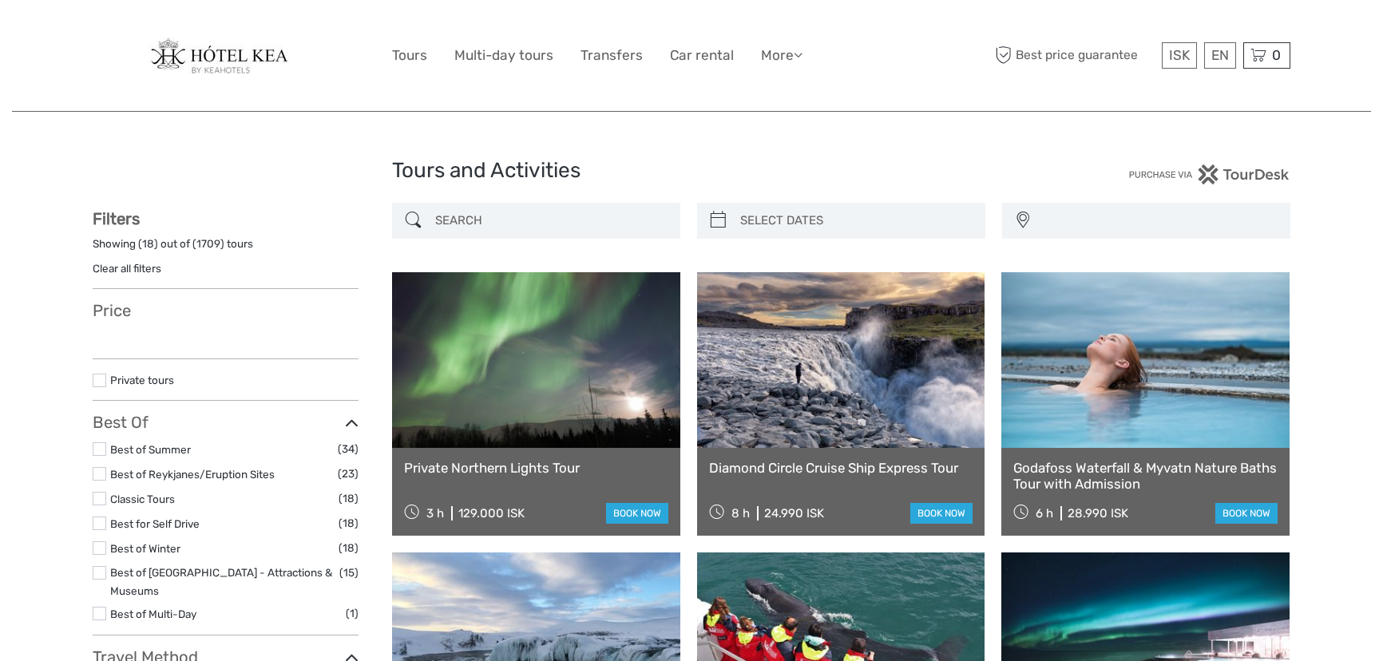
select select
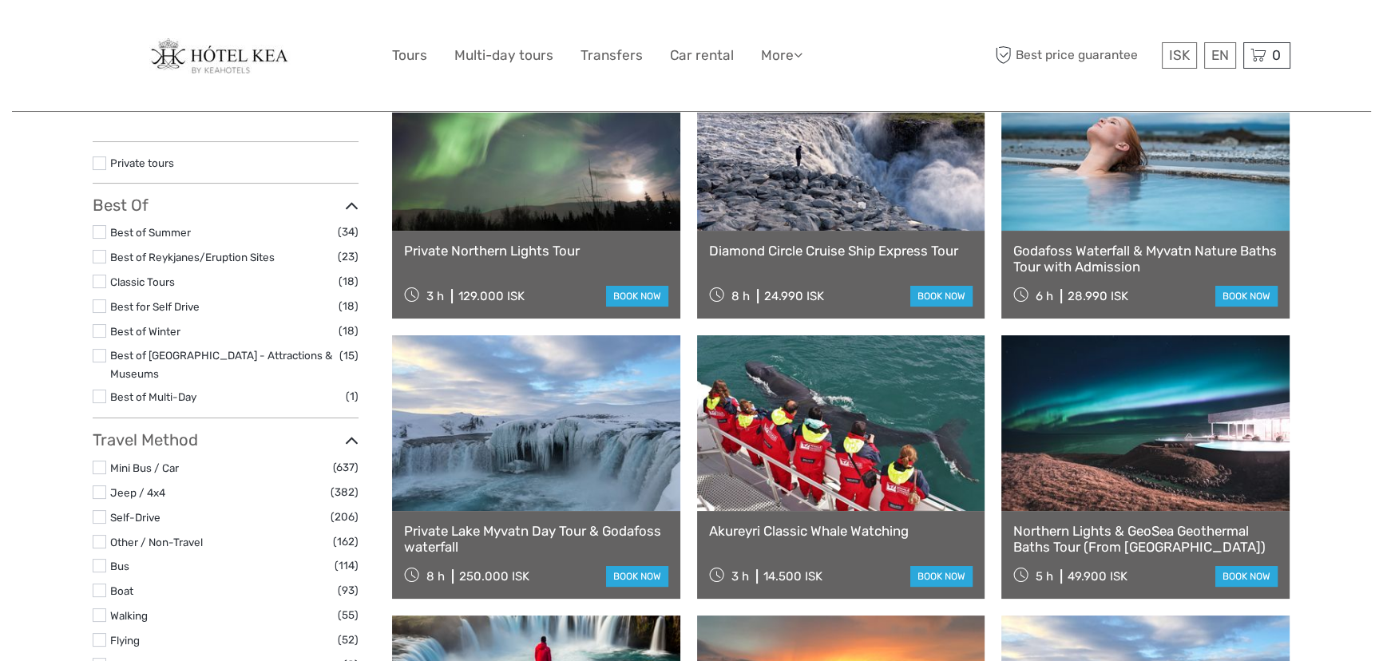
select select
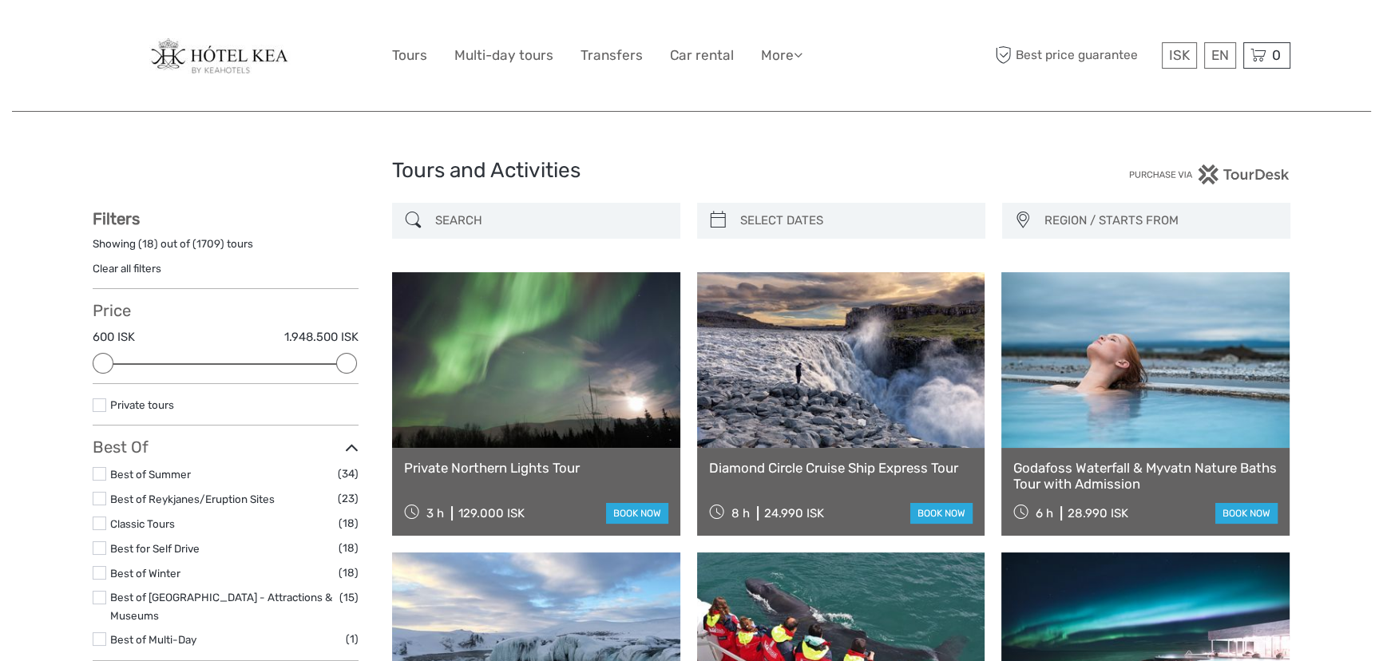
click at [755, 331] on link at bounding box center [841, 360] width 288 height 176
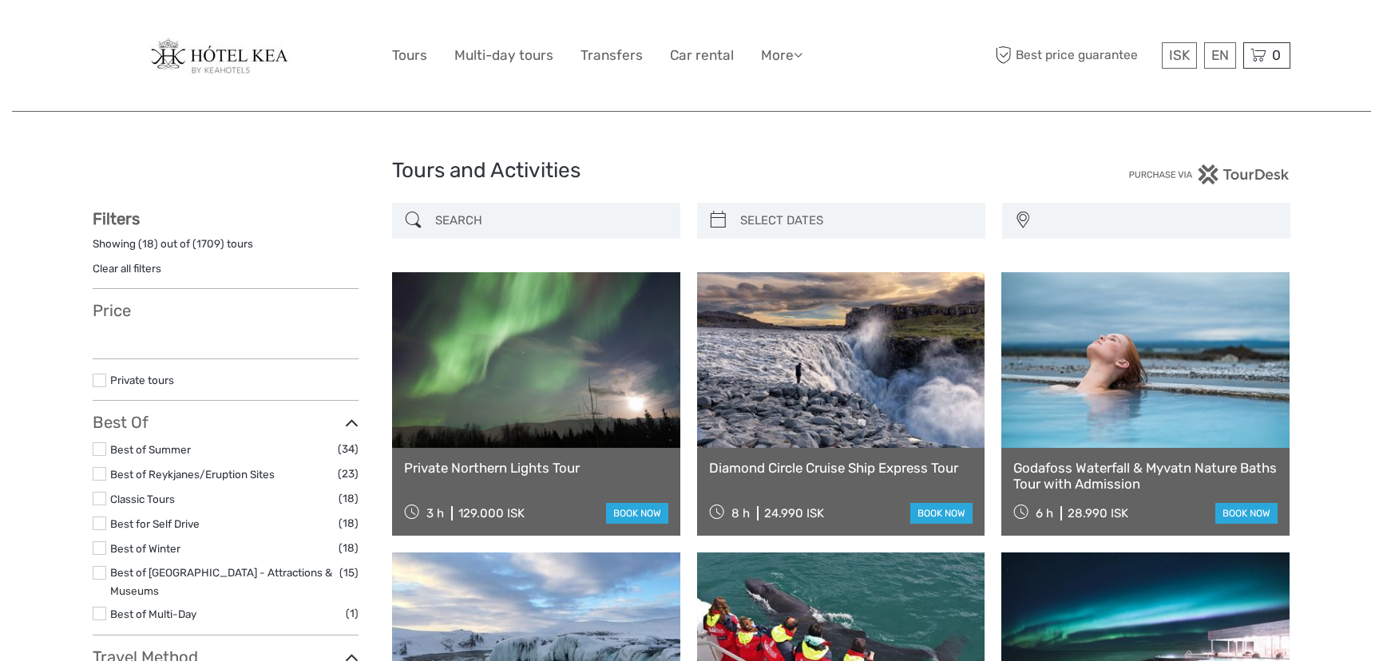
select select
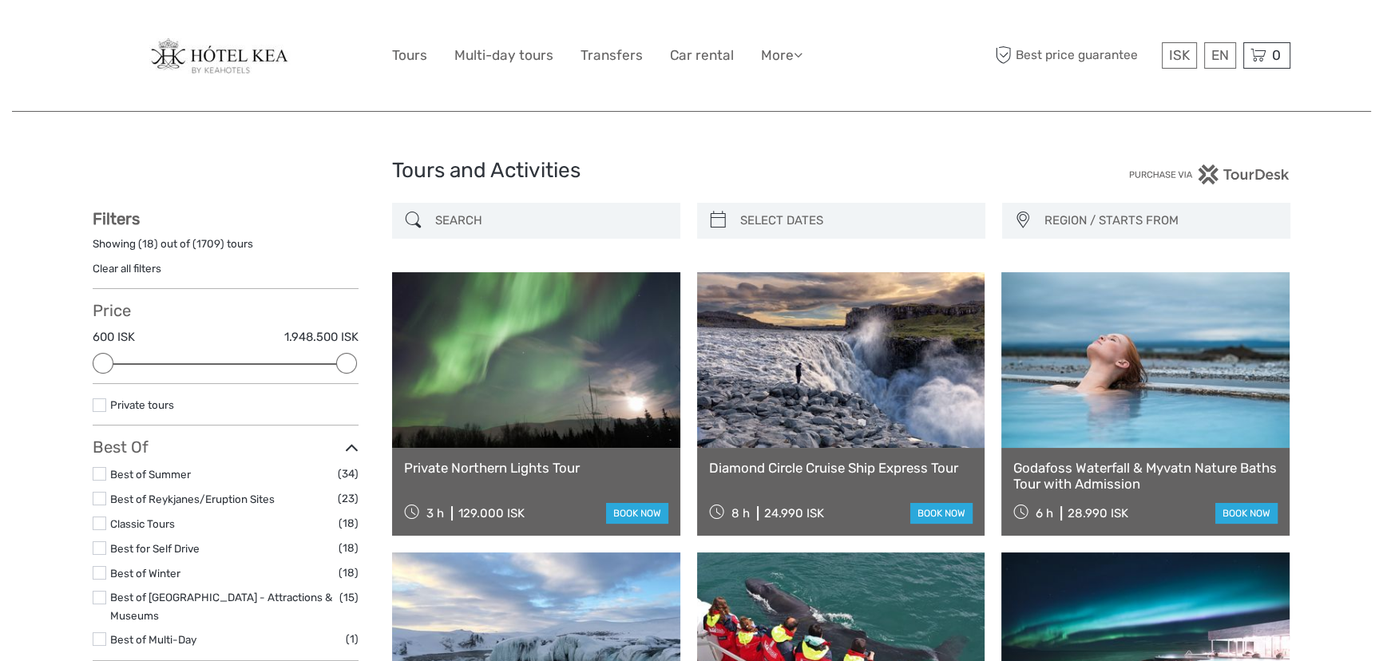
click at [1119, 351] on link at bounding box center [1145, 360] width 288 height 176
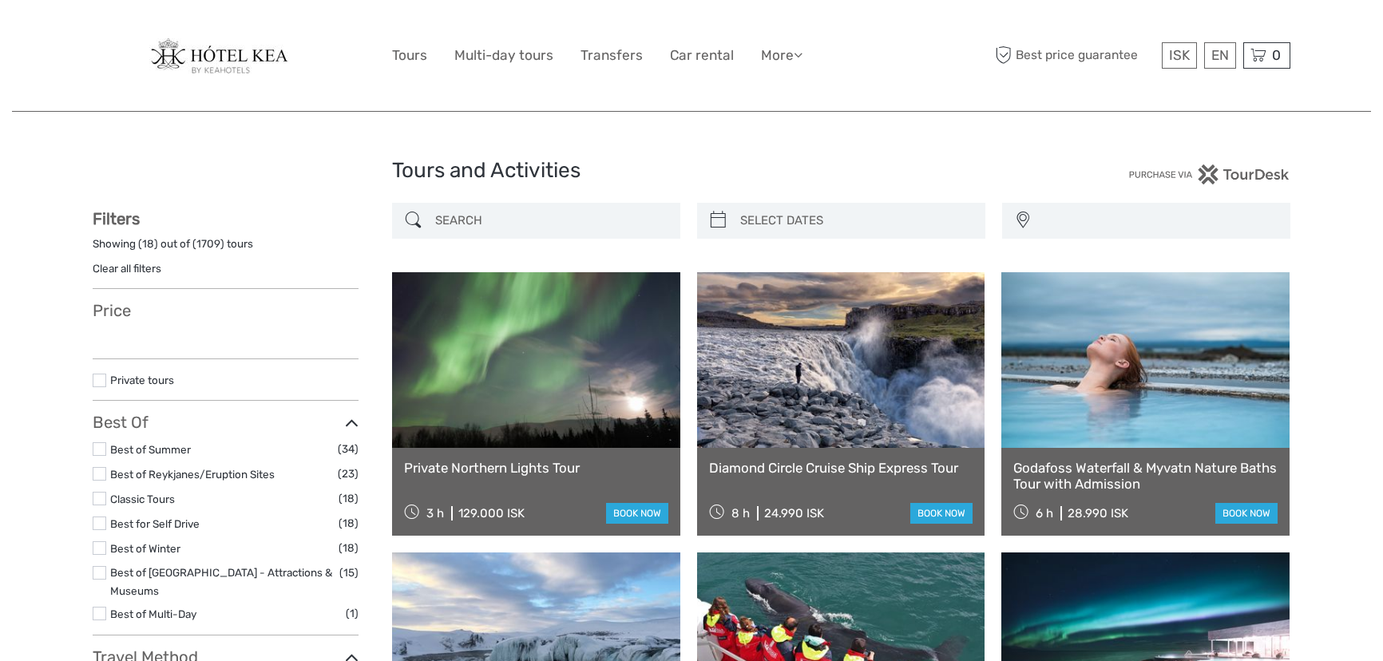
select select
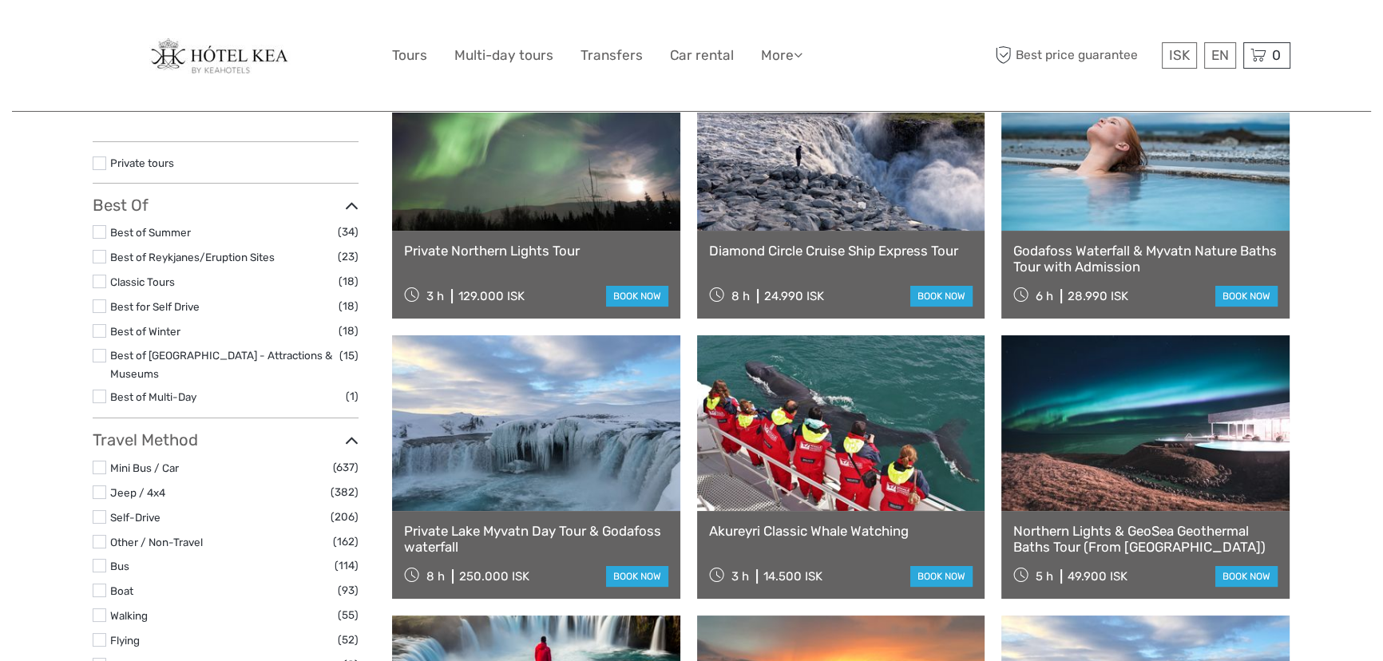
select select
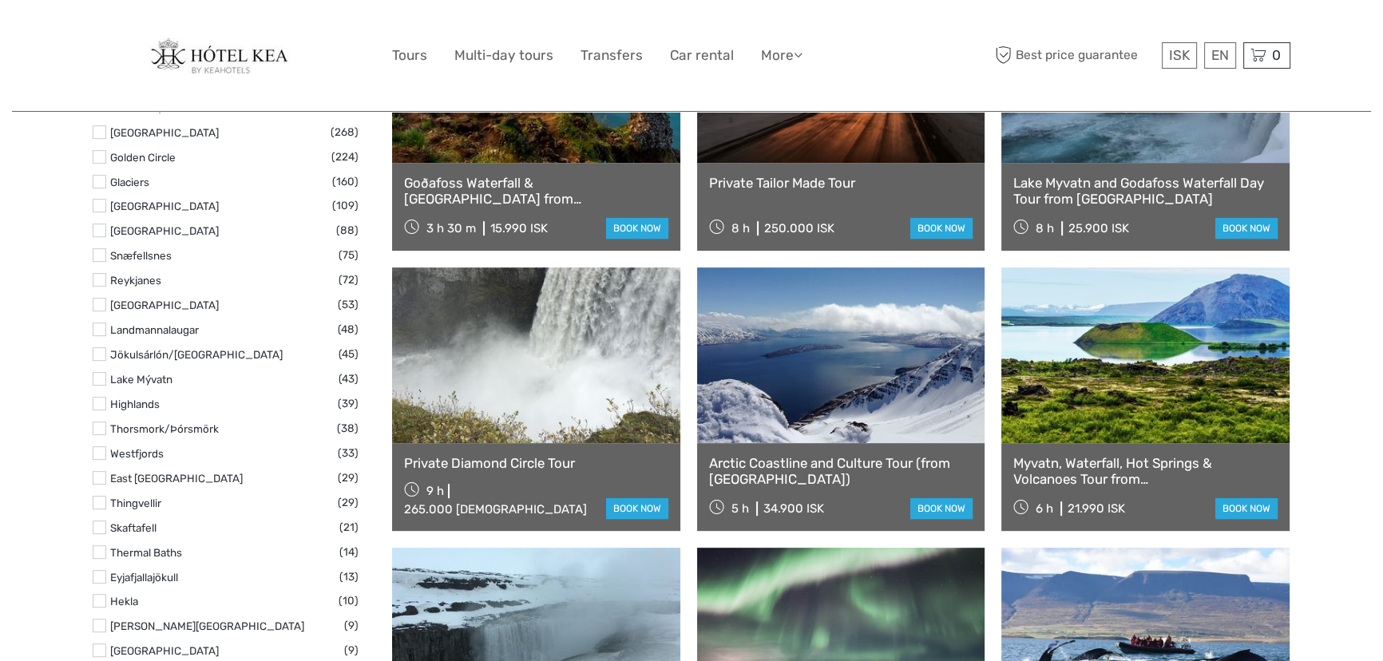
scroll to position [870, 0]
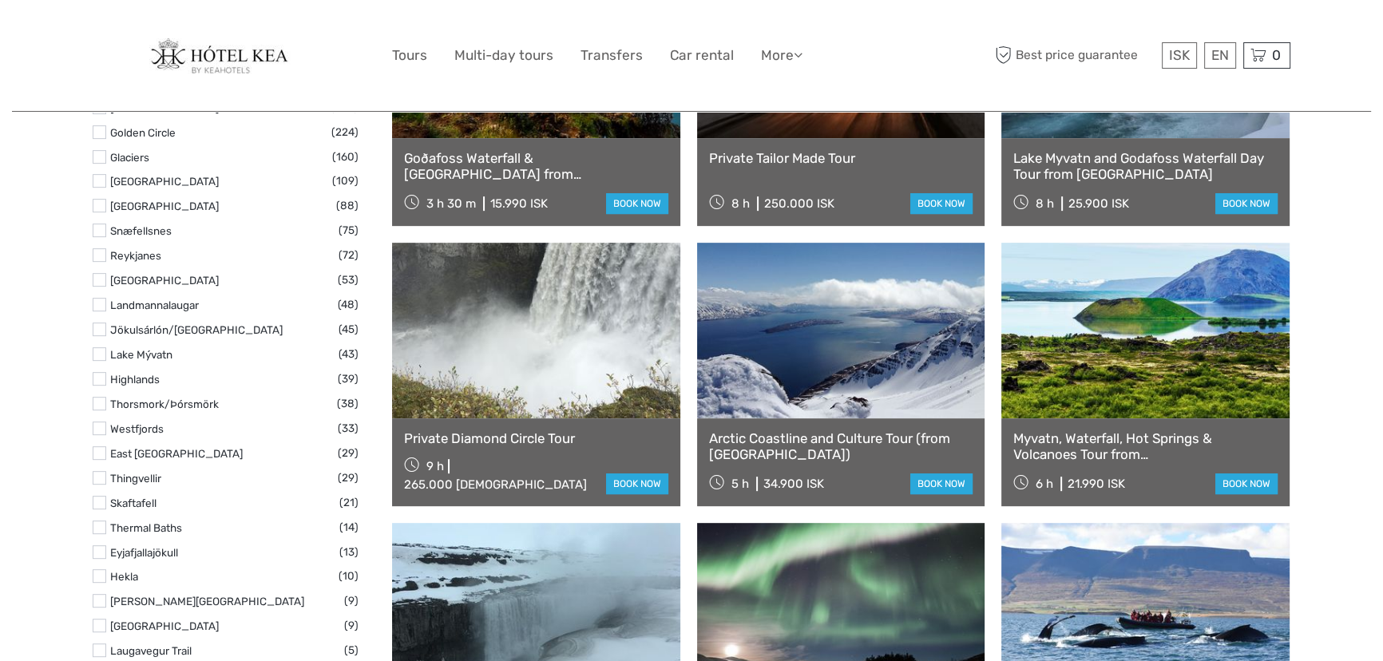
click at [561, 290] on link at bounding box center [536, 331] width 288 height 176
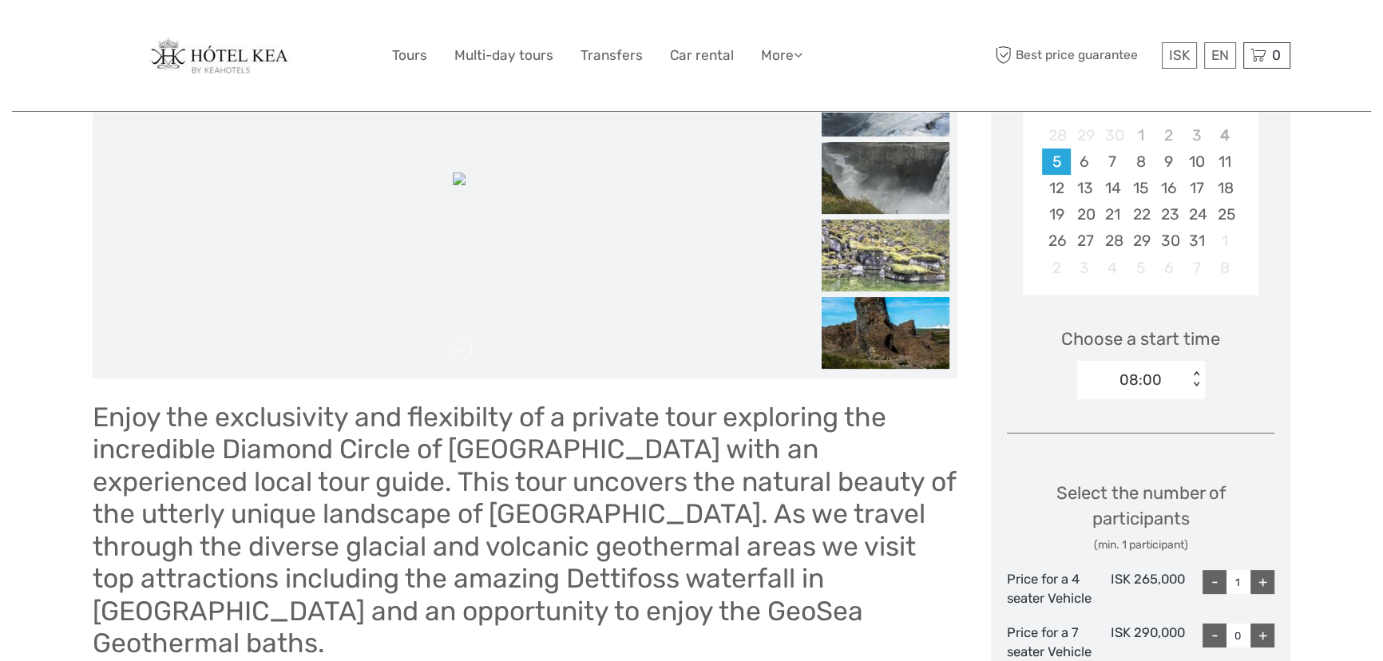
scroll to position [363, 0]
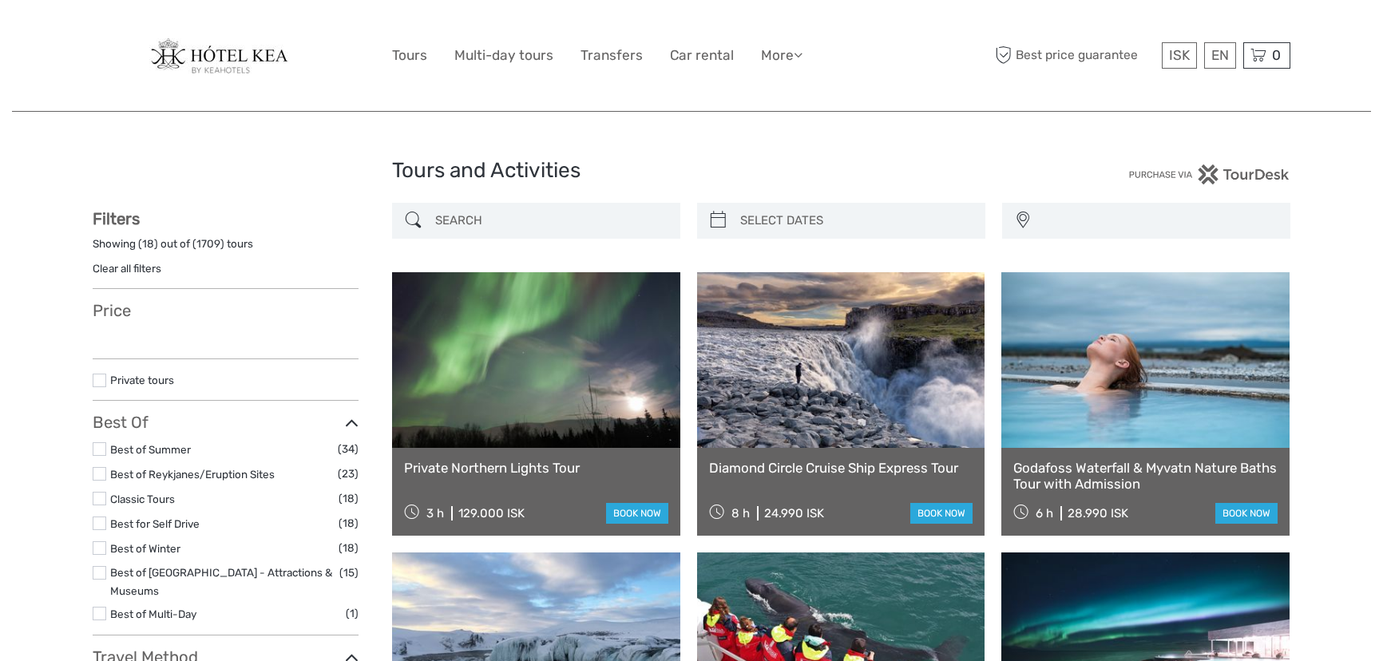
select select
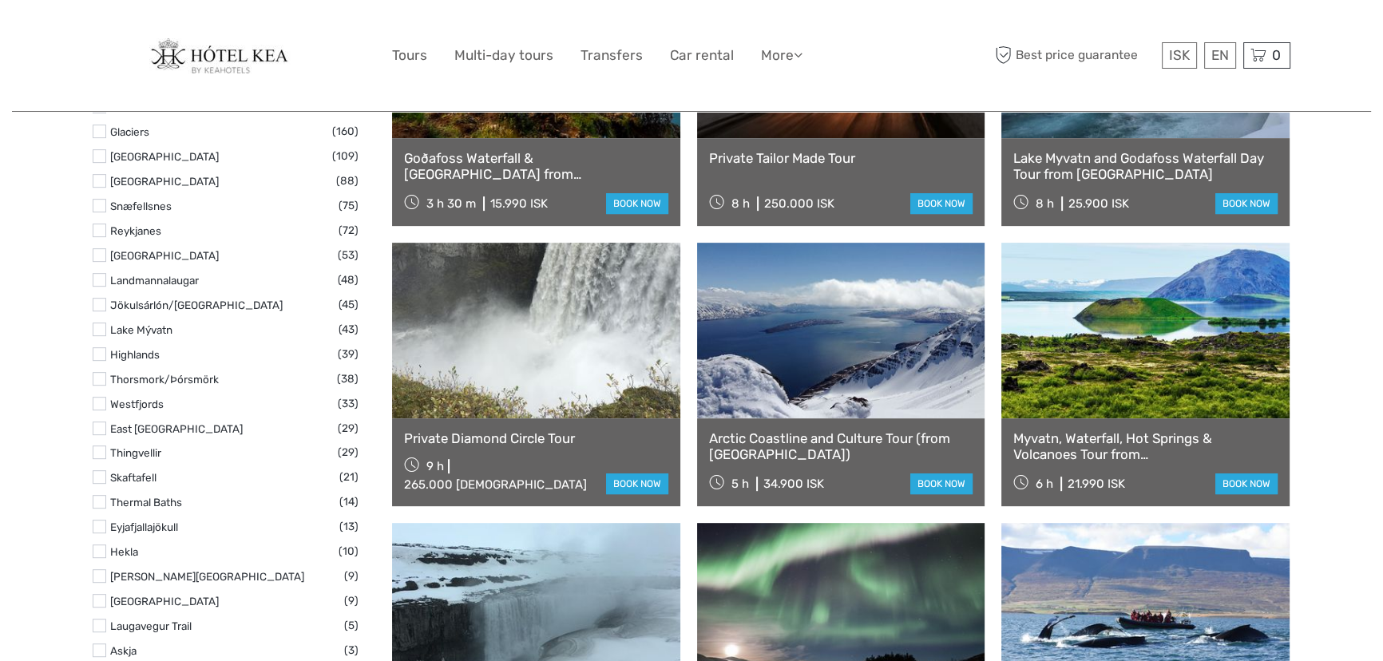
select select
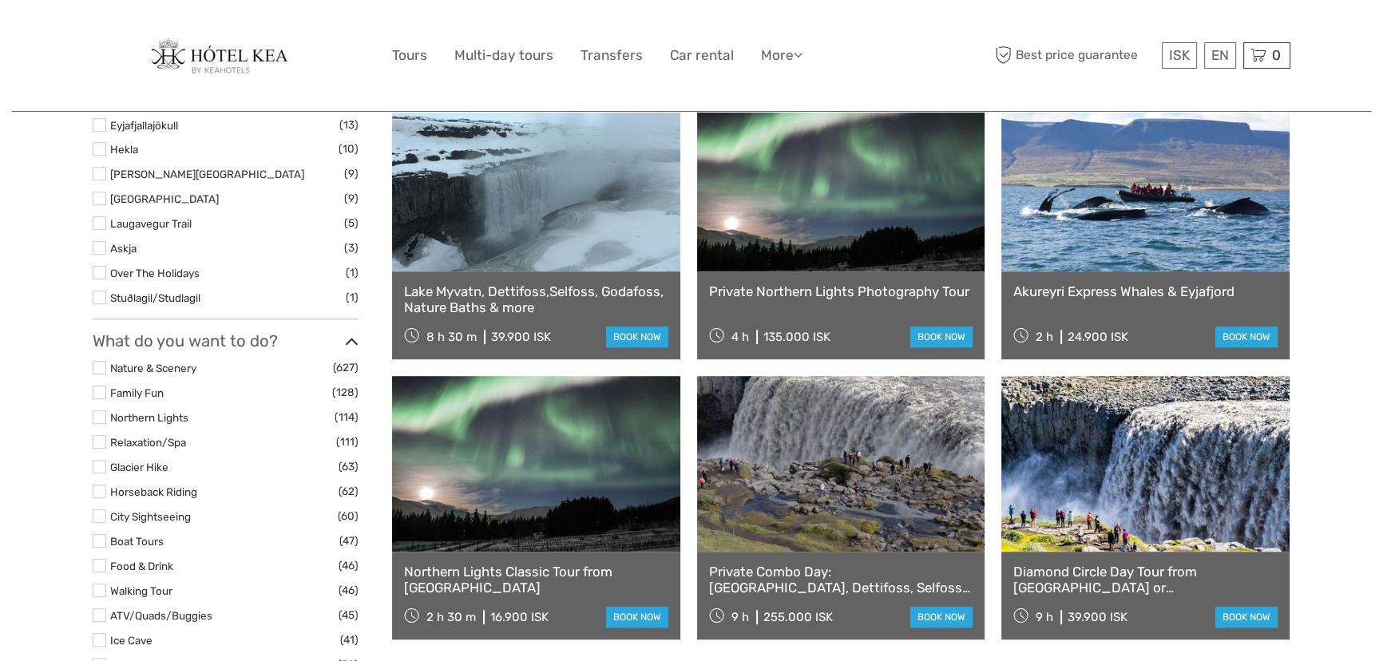
scroll to position [1306, 0]
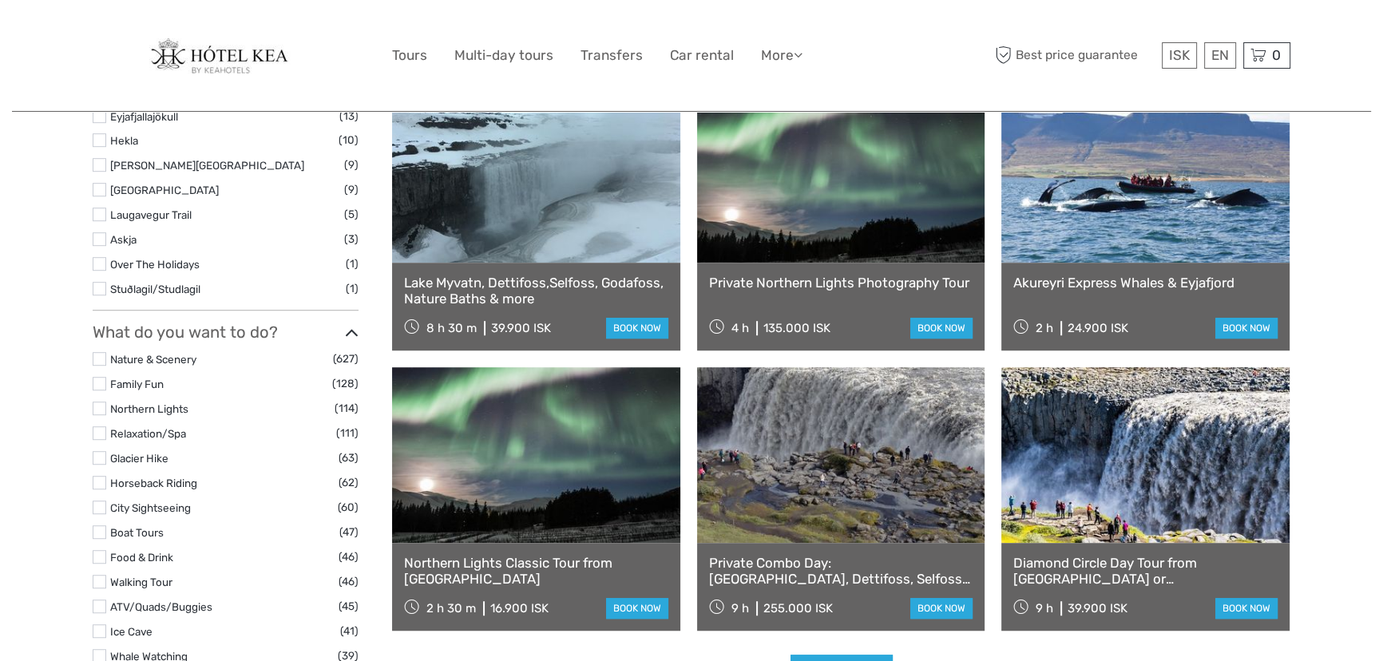
click at [1171, 220] on link at bounding box center [1145, 175] width 288 height 176
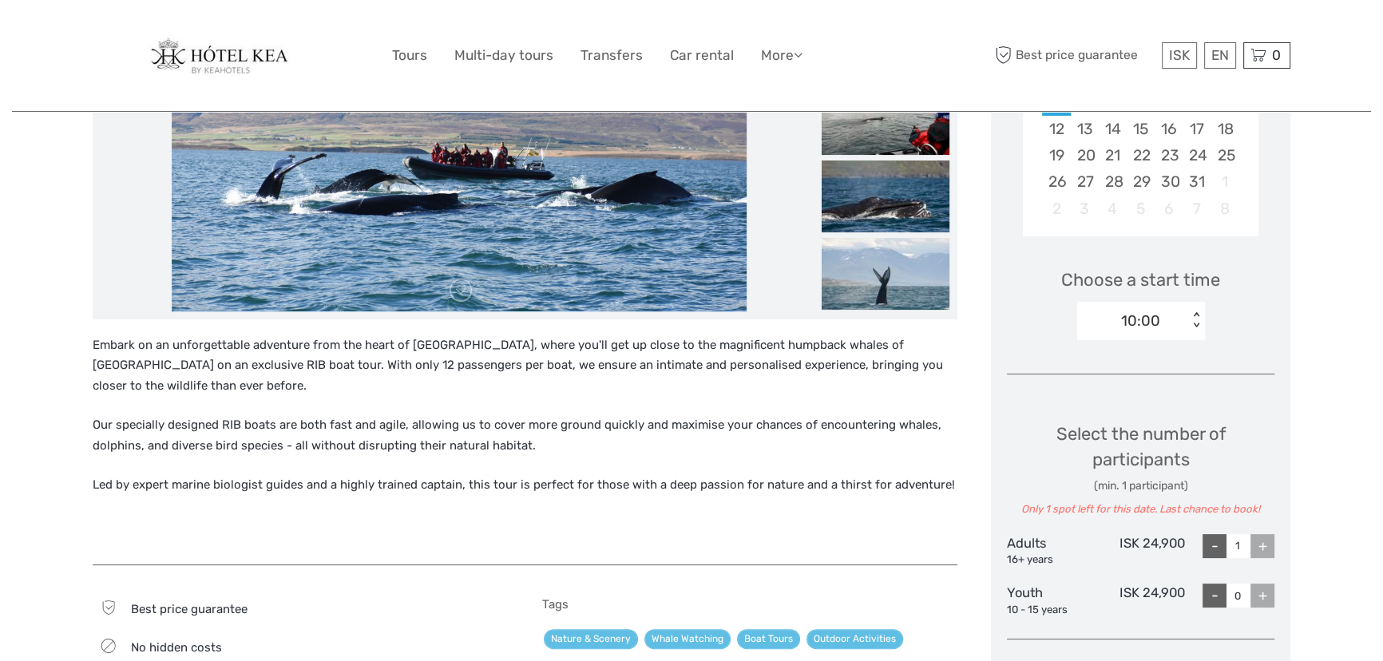
scroll to position [290, 0]
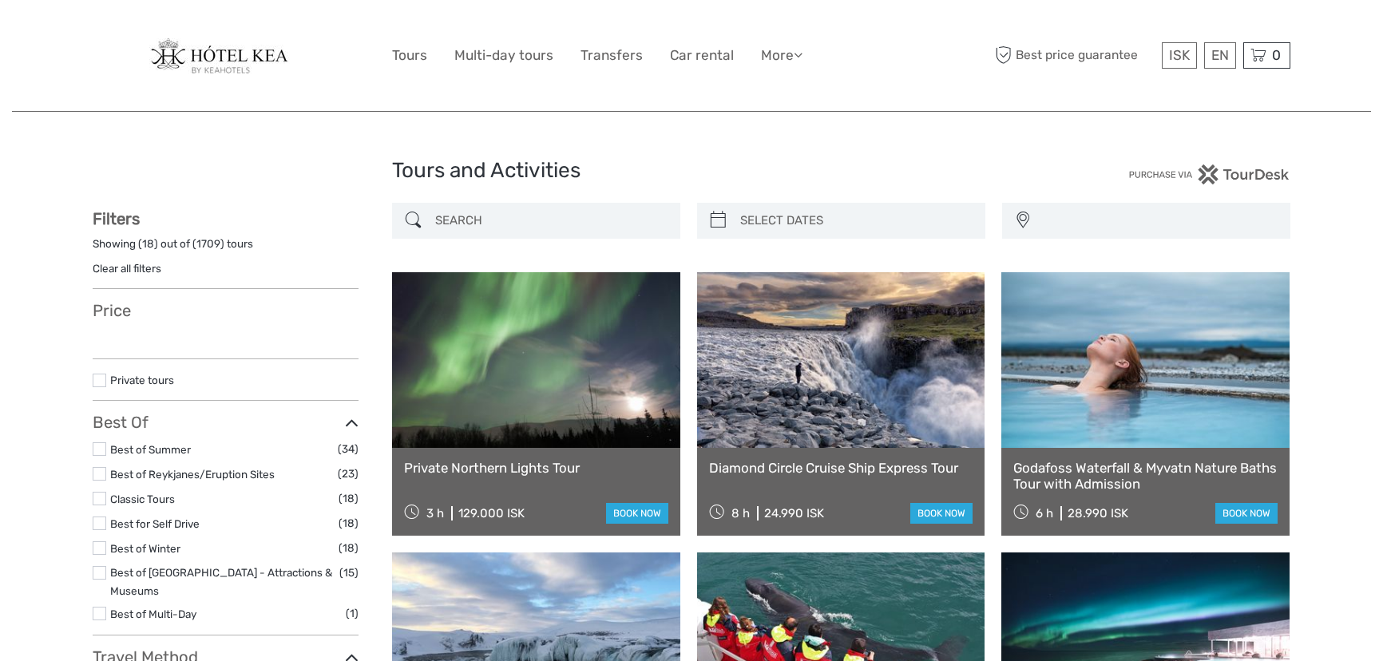
select select
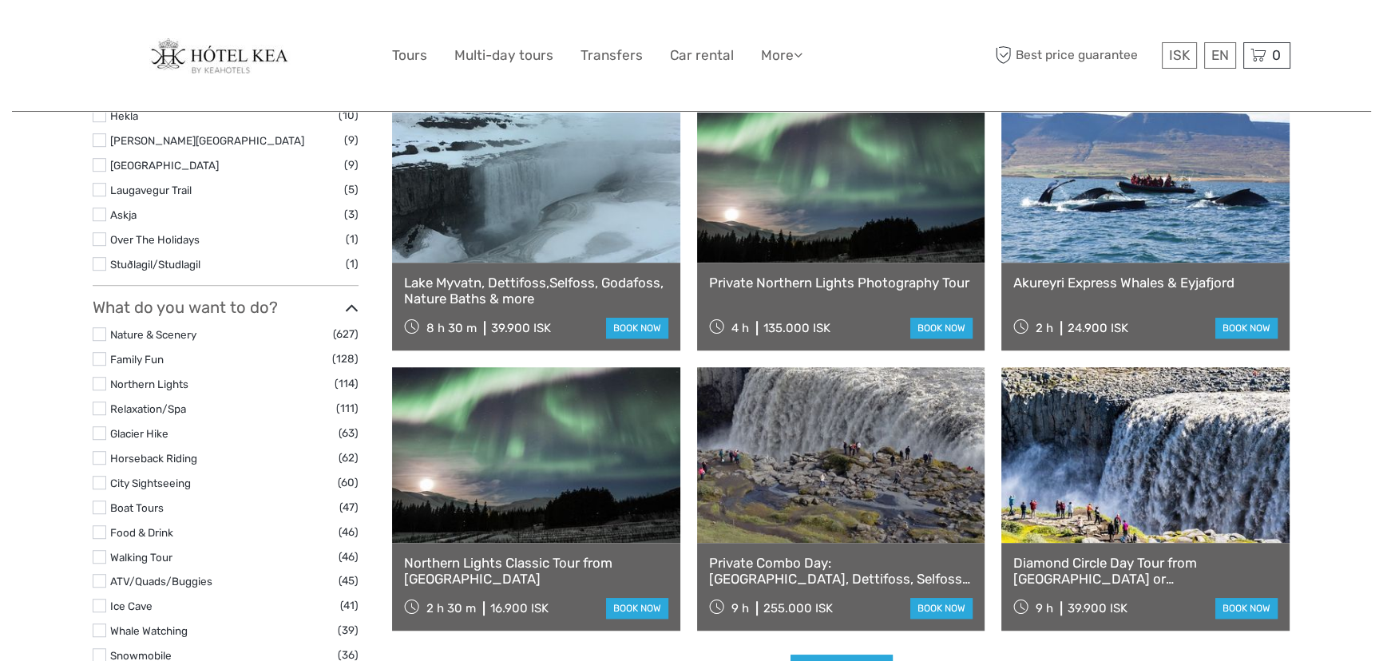
select select
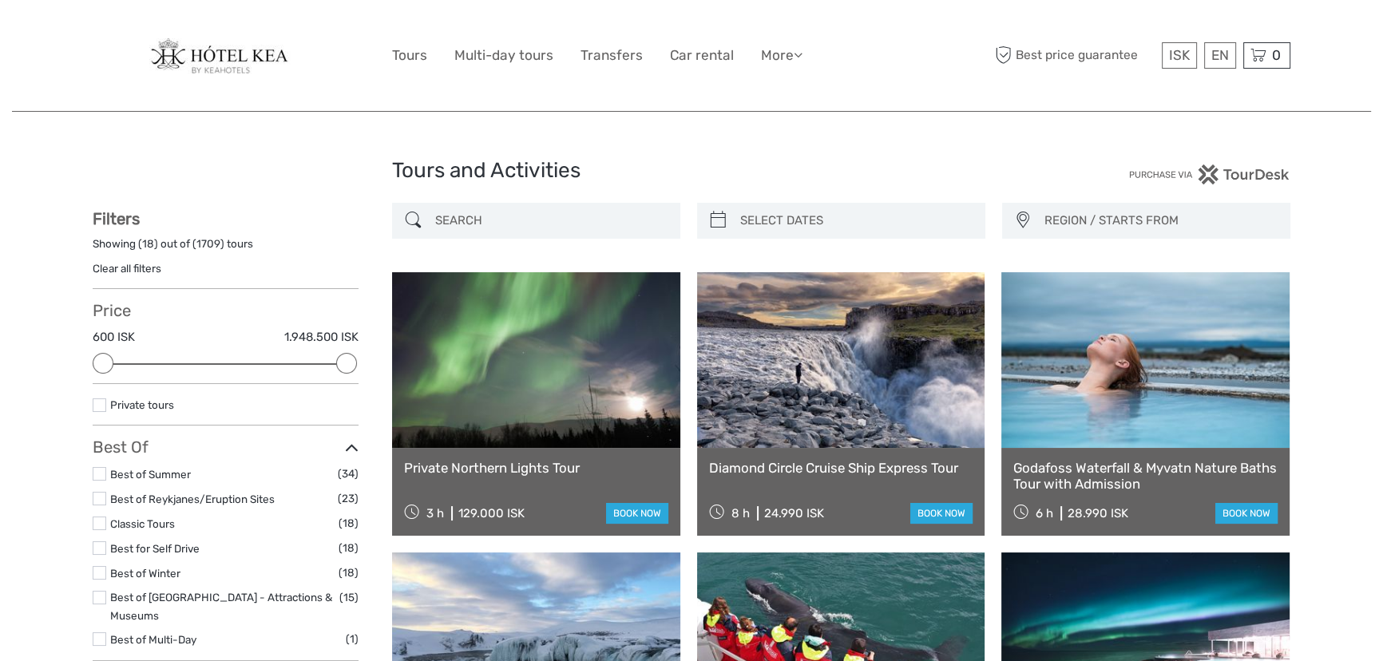
type input "04/10/2025"
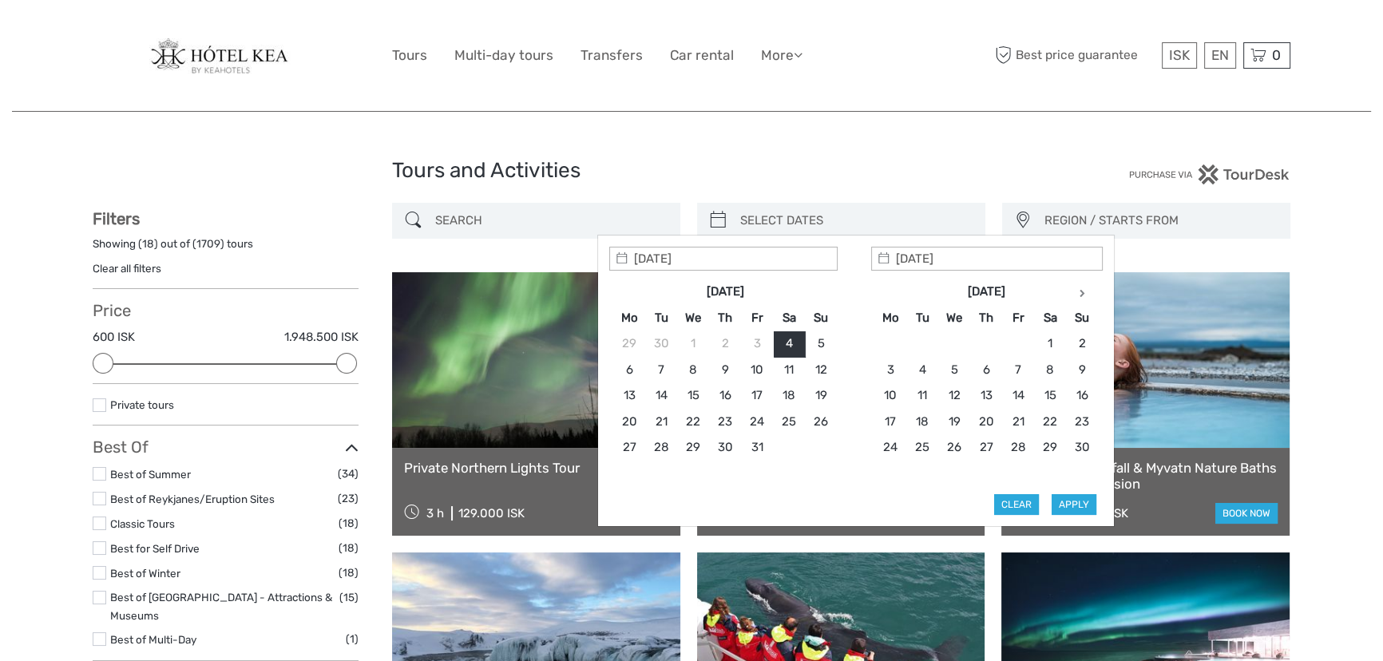
click at [774, 215] on input "search" at bounding box center [856, 221] width 244 height 28
type input "04/10/2025"
click at [1010, 506] on button "Clear" at bounding box center [1016, 504] width 45 height 21
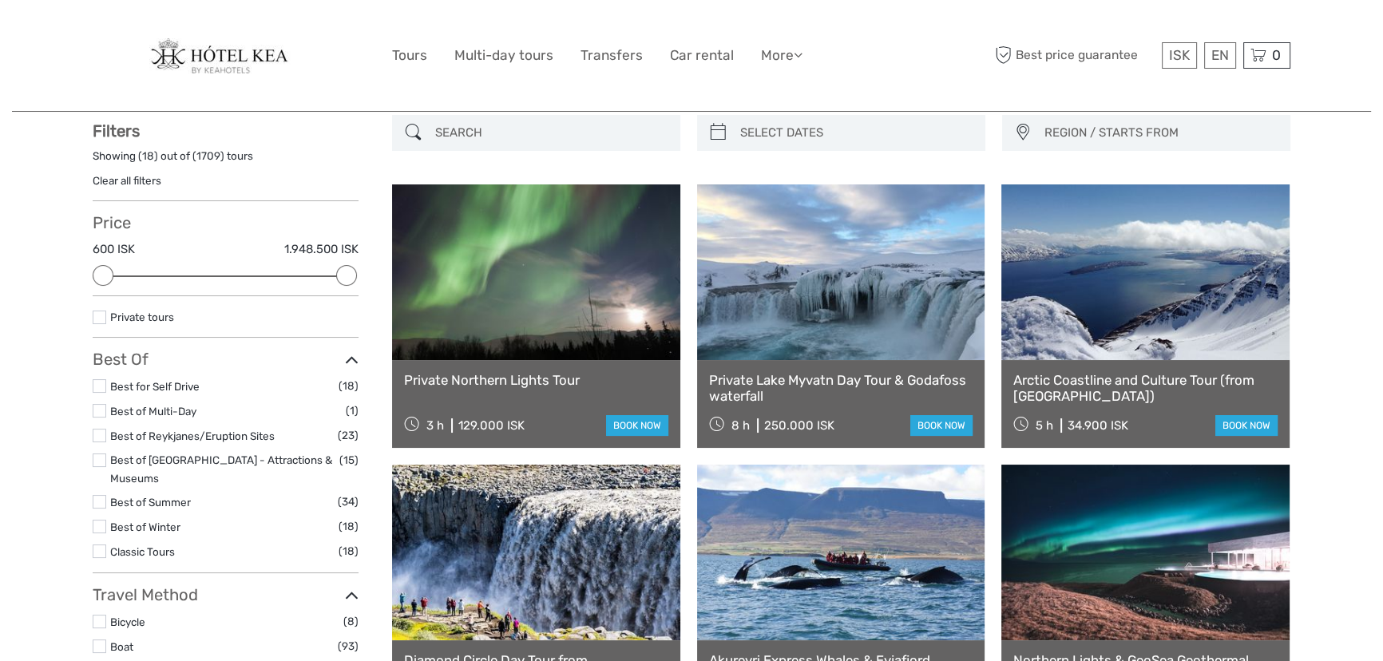
scroll to position [89, 0]
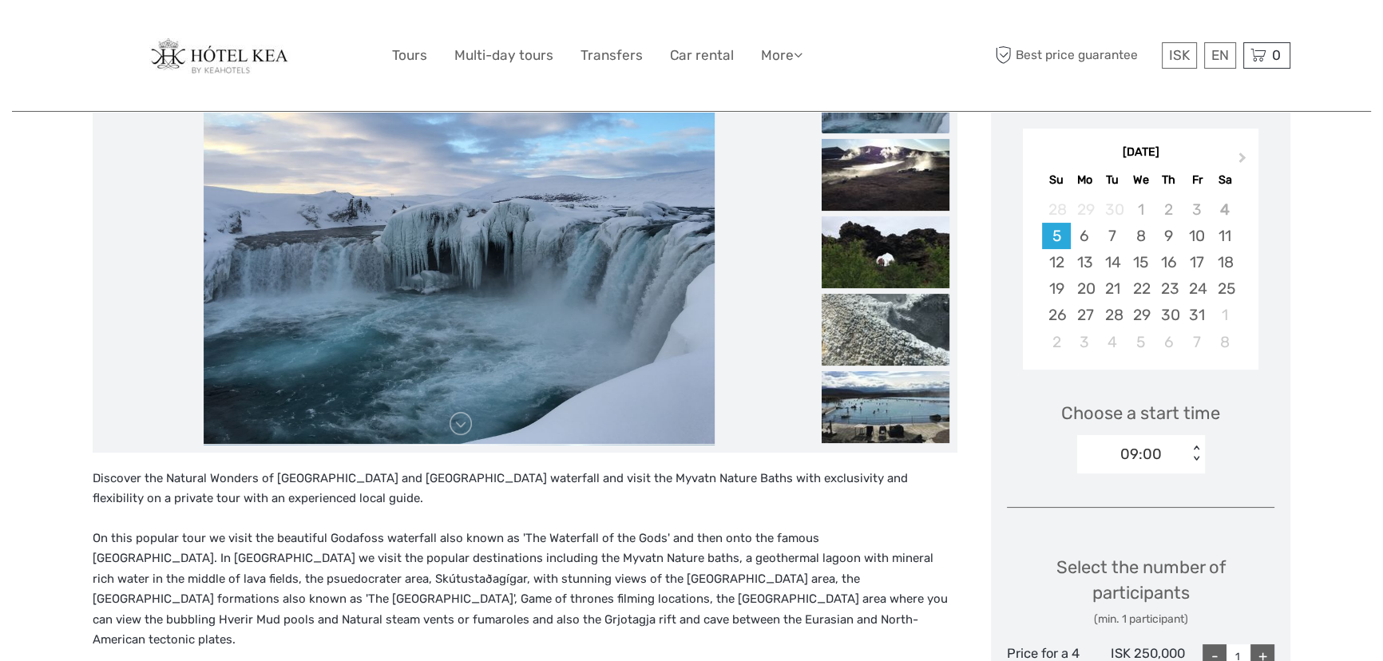
scroll to position [290, 0]
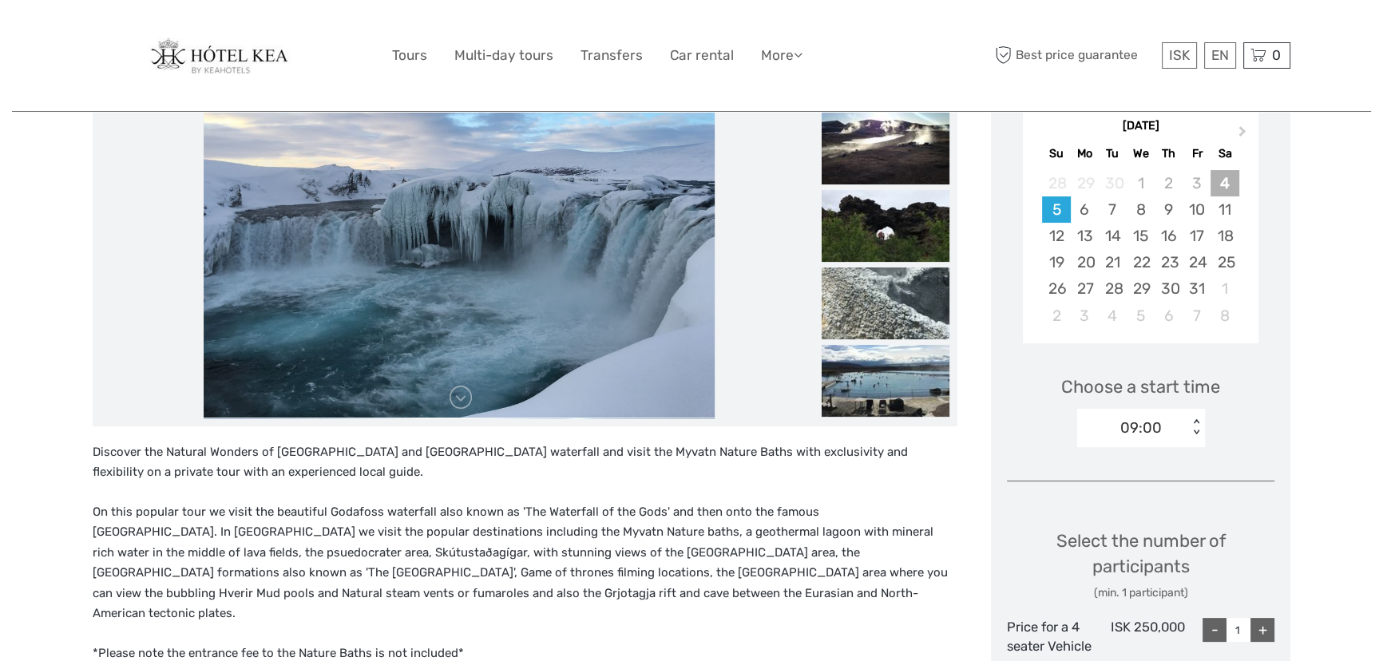
click at [1222, 184] on div "4" at bounding box center [1225, 183] width 28 height 26
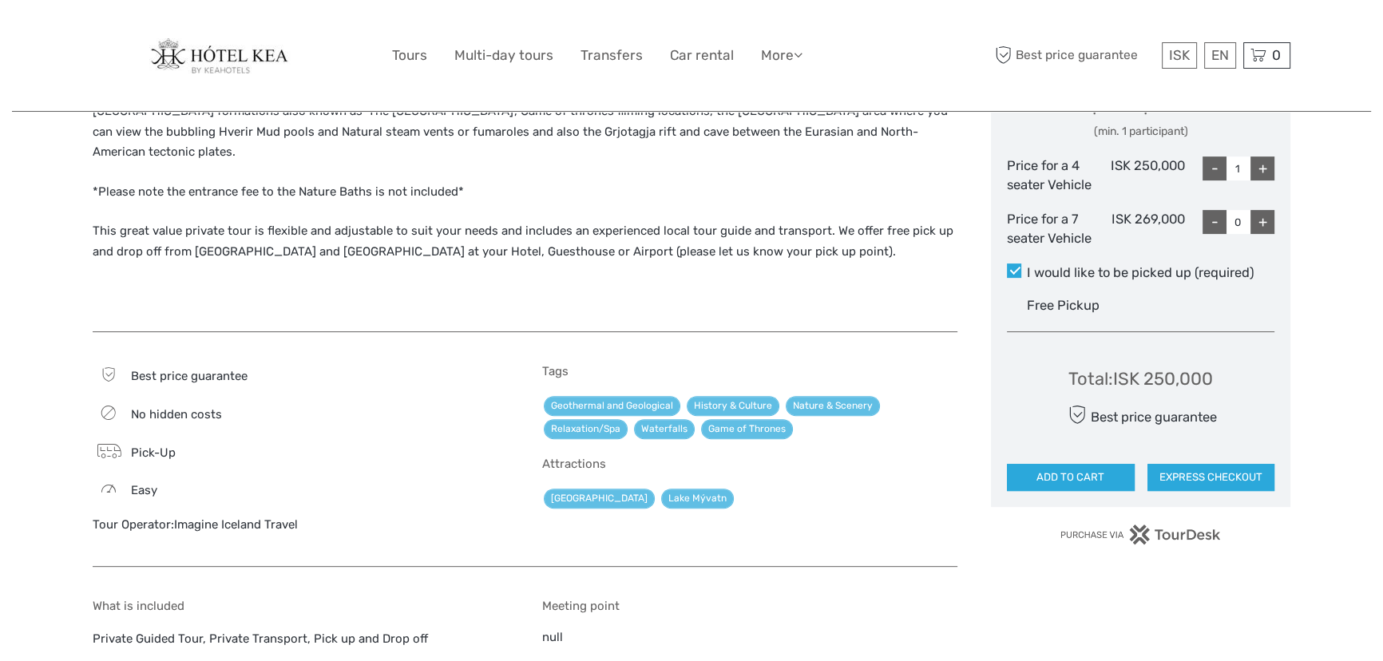
scroll to position [653, 0]
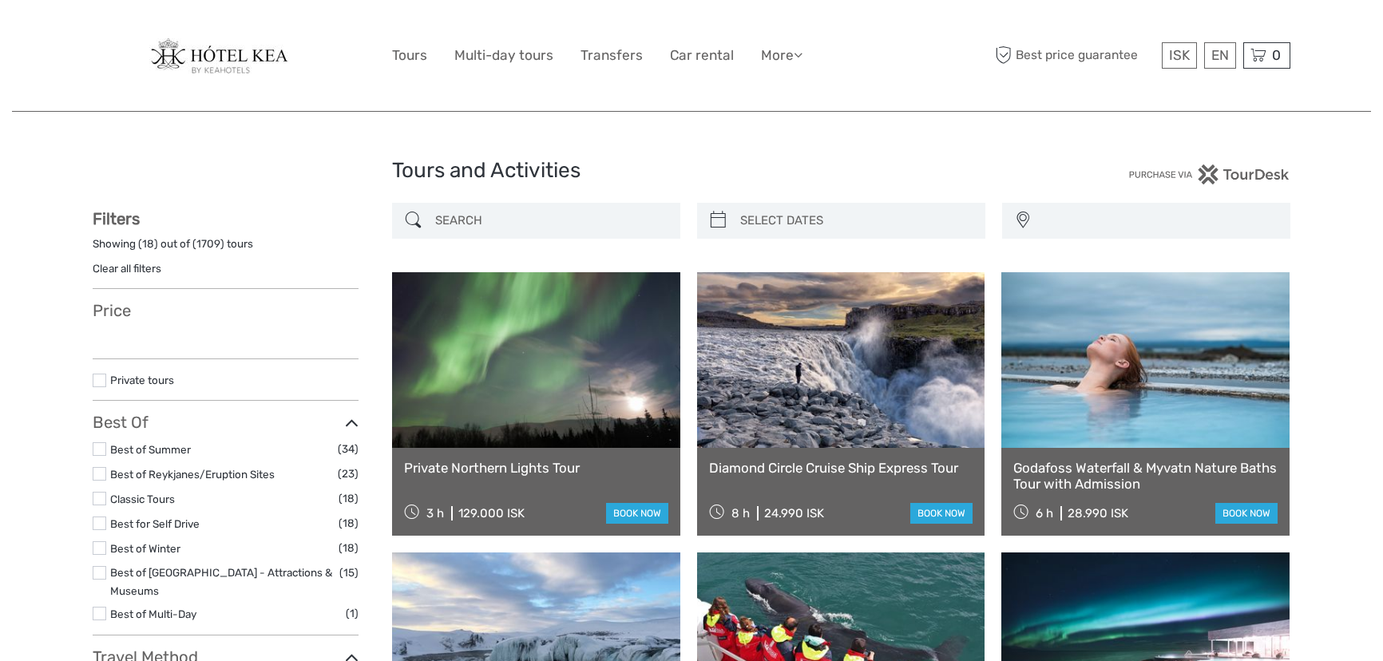
select select
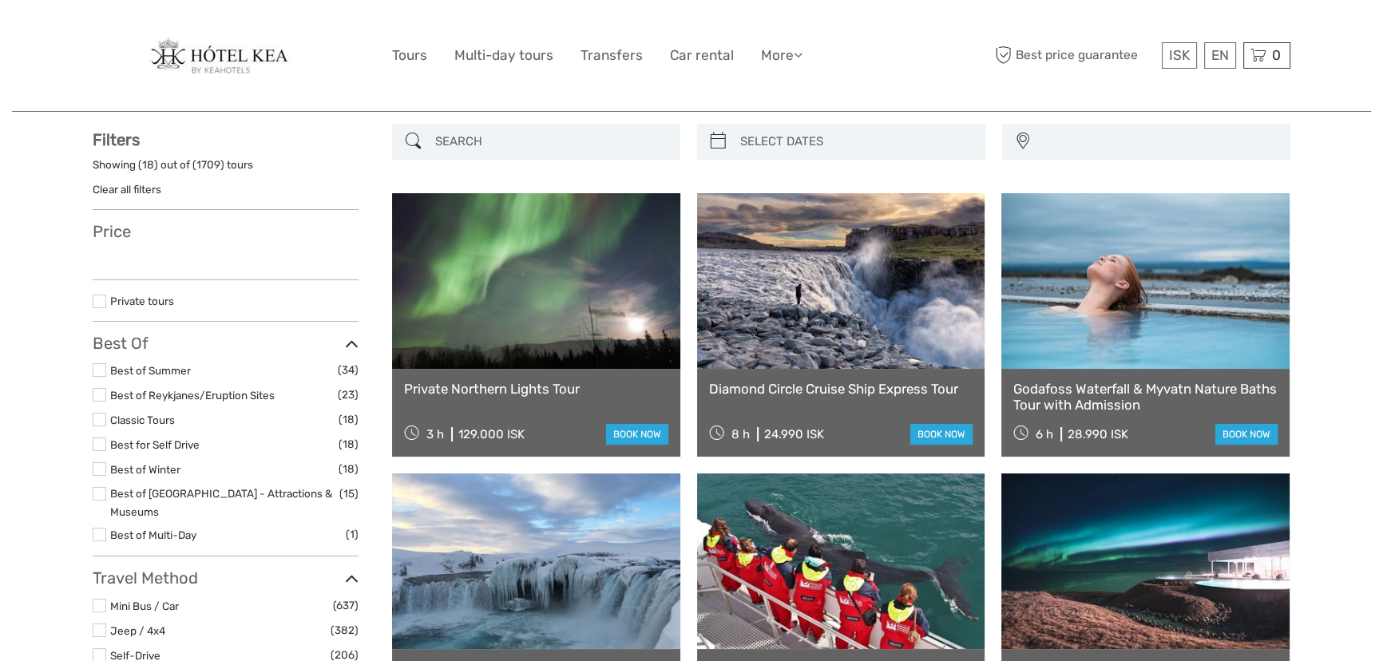
select select
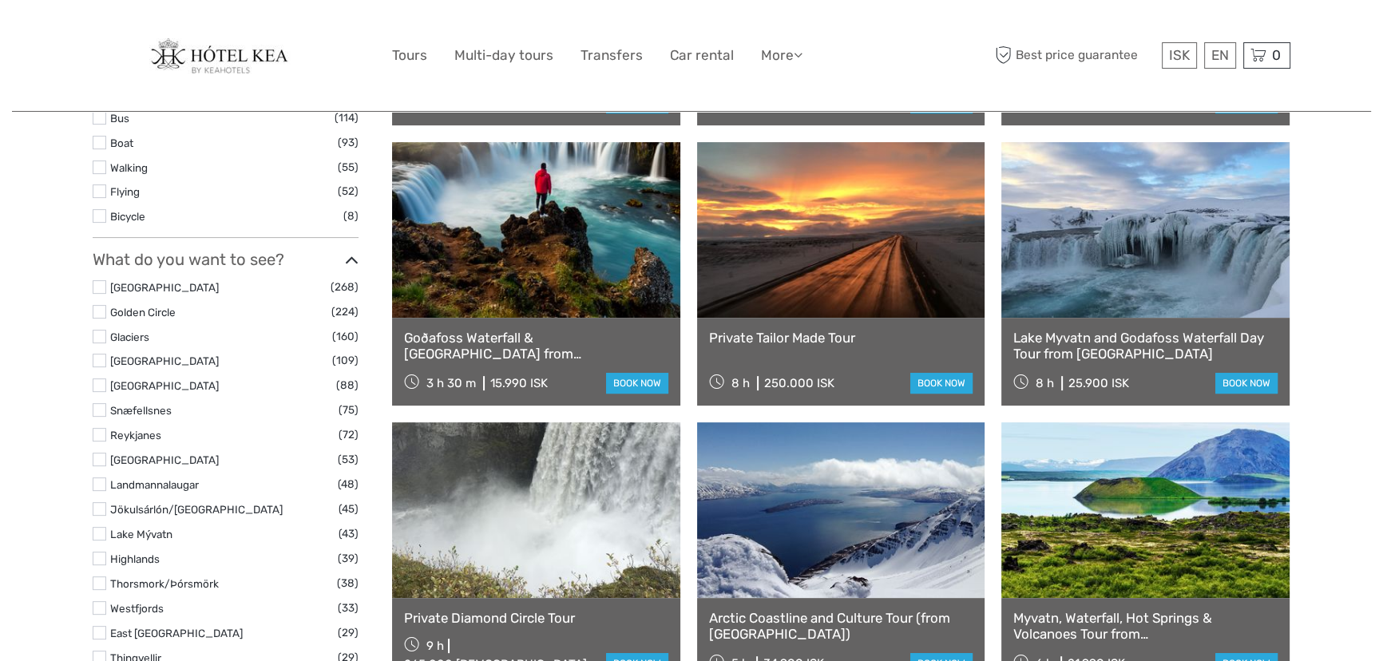
scroll to position [514, 0]
